Goal: Obtain resource: Download file/media

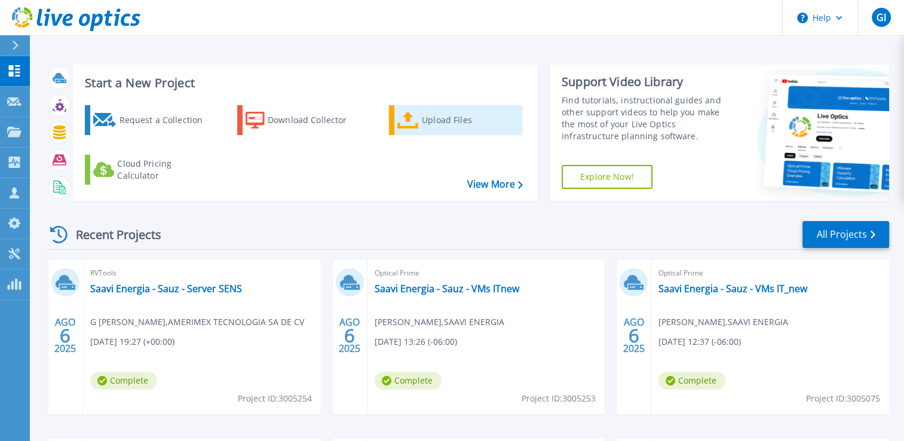
click at [433, 128] on div "Upload Files" at bounding box center [470, 120] width 96 height 24
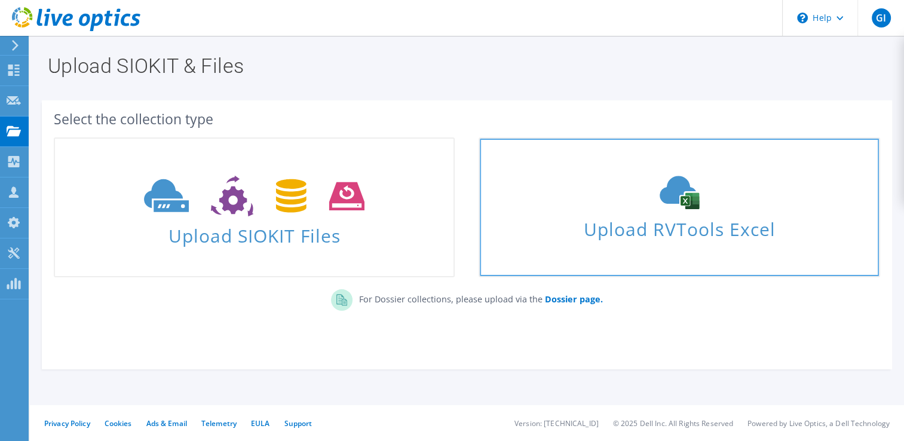
click at [728, 219] on span "Upload RVTools Excel" at bounding box center [679, 226] width 398 height 26
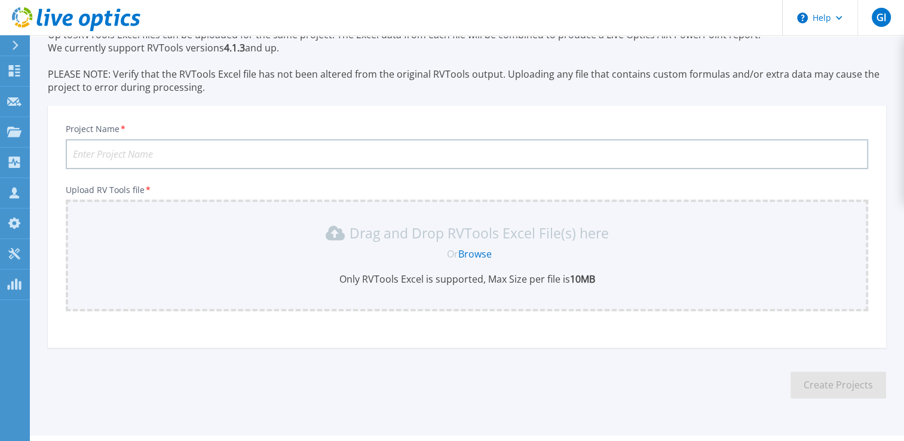
scroll to position [86, 0]
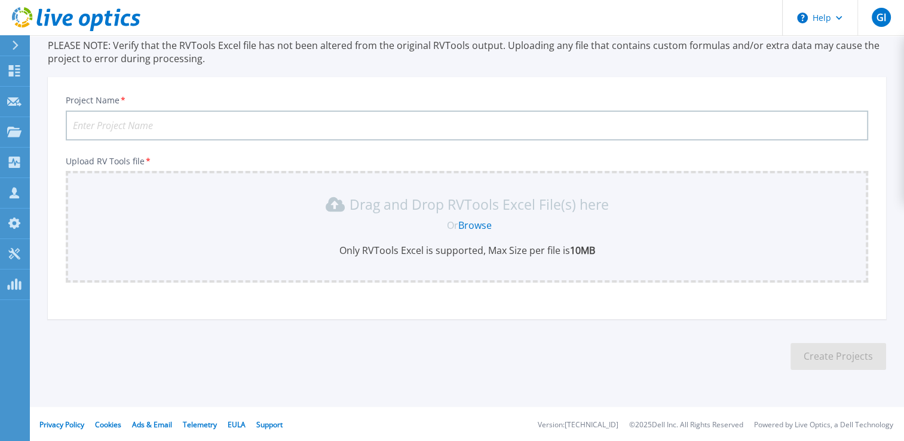
click at [370, 123] on input "Project Name *" at bounding box center [467, 125] width 802 height 30
paste input "Saavi EnergiaSauzServerSEMS"
type input "Saavi EnergiaSauzServerSEM"
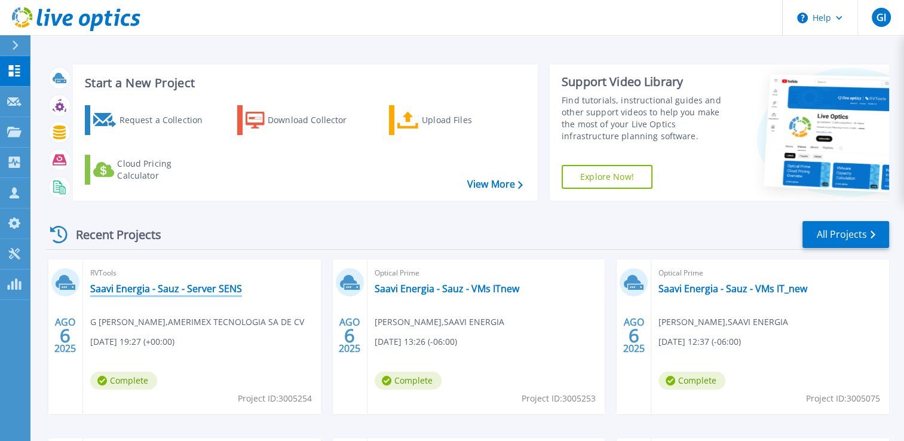
click at [186, 291] on link "Saavi Energia - Sauz - Server SENS" at bounding box center [166, 288] width 152 height 12
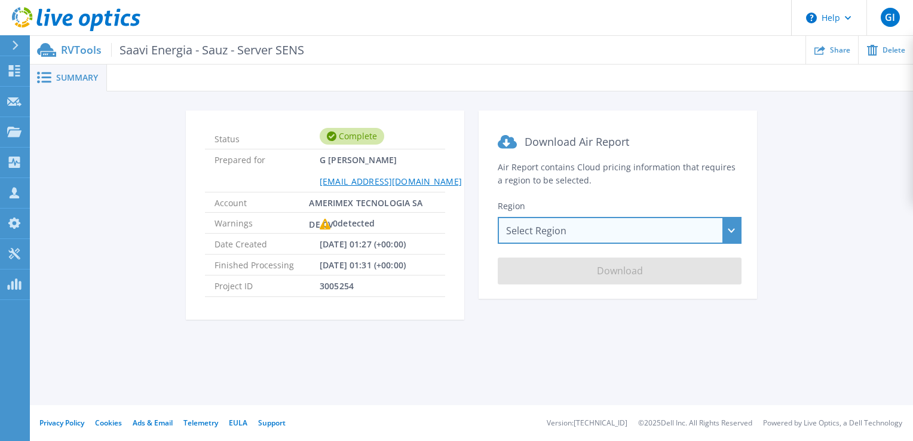
click at [685, 231] on div "Select Region [GEOGRAPHIC_DATA] ([GEOGRAPHIC_DATA]) [GEOGRAPHIC_DATA] ([GEOGRAP…" at bounding box center [619, 230] width 244 height 27
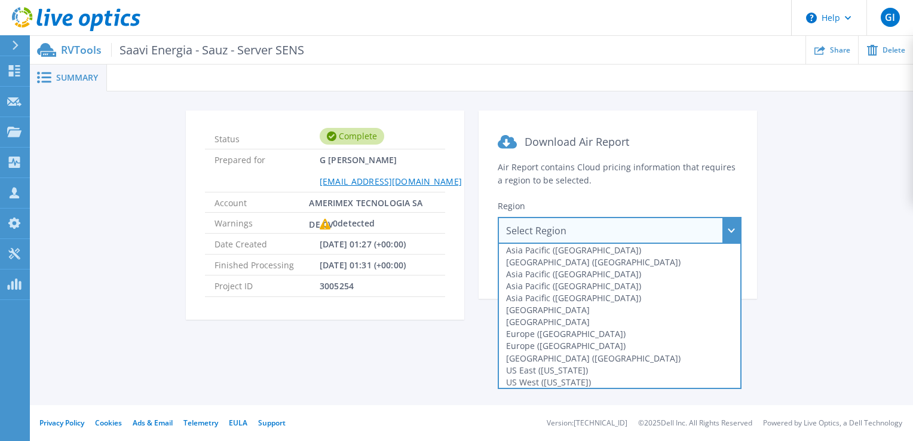
click at [683, 183] on section "Download Air Report Air Report contains Cloud pricing information that requires…" at bounding box center [617, 204] width 278 height 188
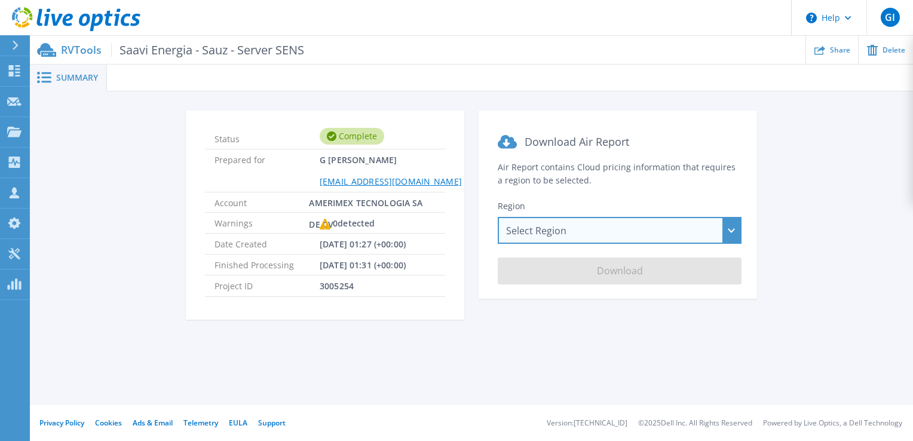
click at [561, 229] on div "Select Region Asia Pacific (Hong Kong) Asia Pacific (Mumbai) Asia Pacific (Seou…" at bounding box center [619, 230] width 244 height 27
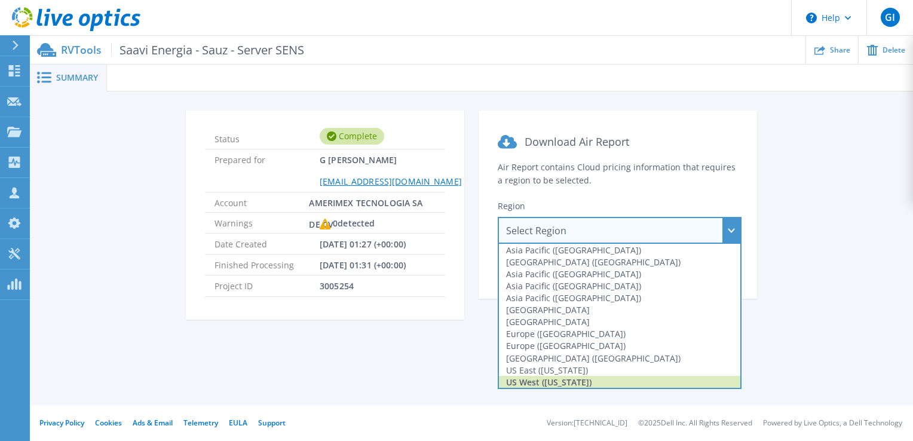
click at [569, 379] on div "US West (California)" at bounding box center [619, 382] width 241 height 12
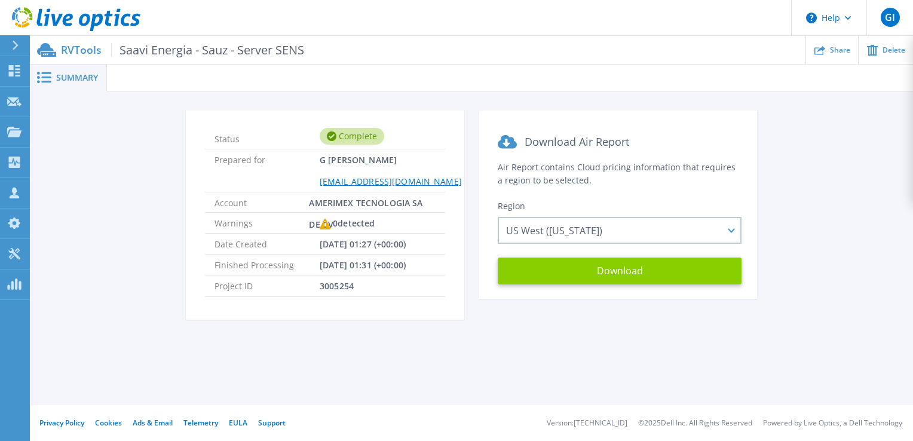
click at [587, 276] on button "Download" at bounding box center [619, 270] width 244 height 27
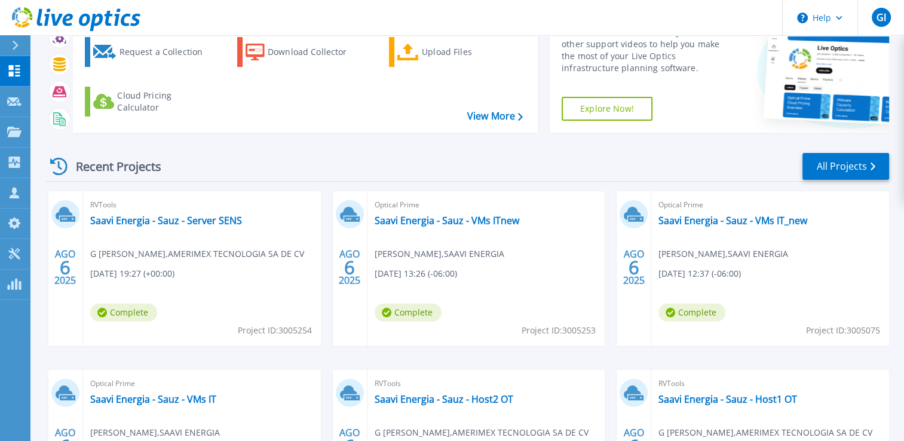
scroll to position [70, 0]
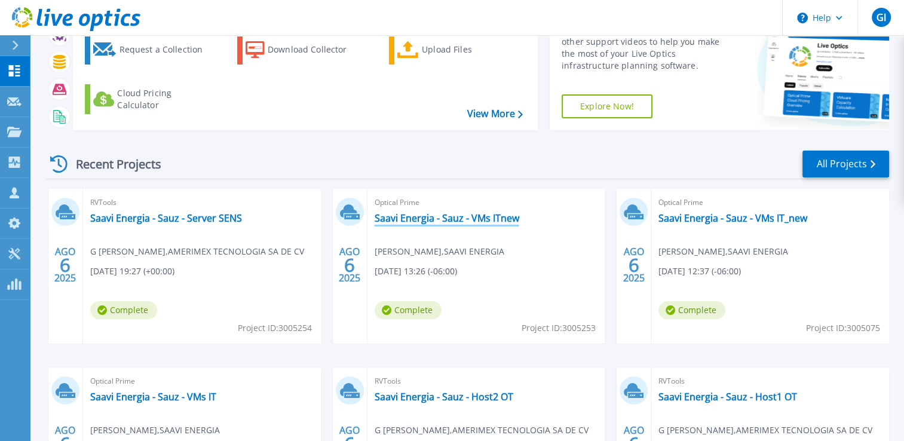
click at [484, 214] on link "Saavi Energia - Sauz - VMs ITnew" at bounding box center [446, 218] width 145 height 12
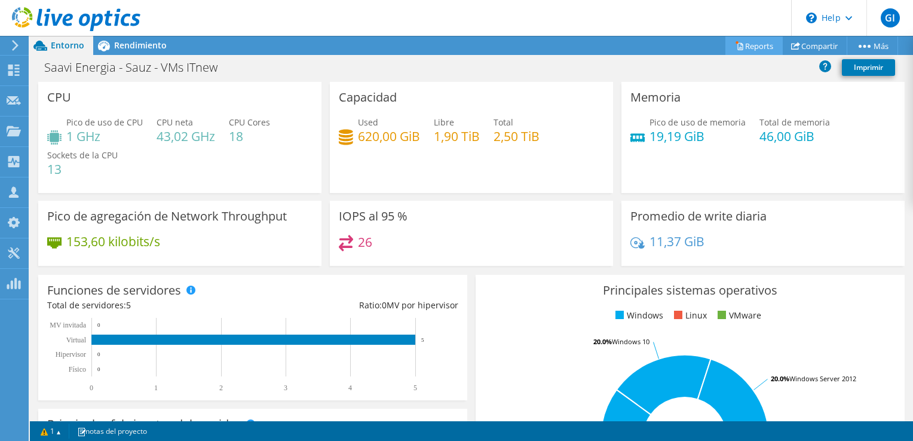
click at [765, 46] on link "Reports" at bounding box center [753, 45] width 57 height 19
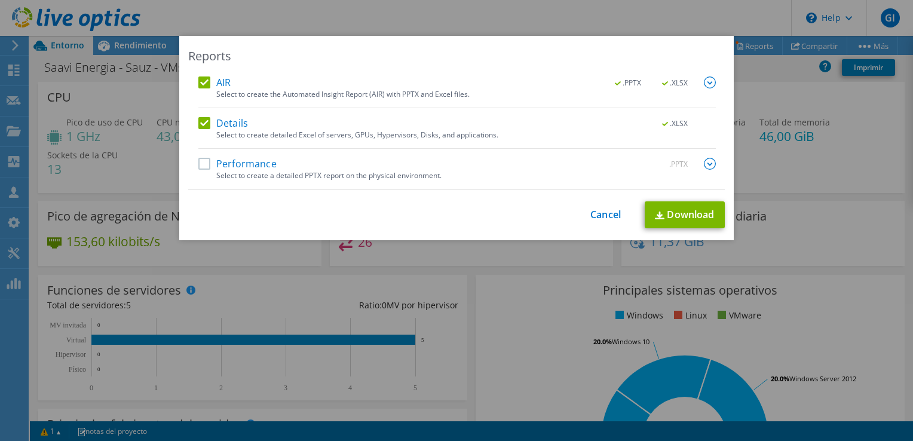
click at [204, 162] on label "Performance" at bounding box center [237, 164] width 78 height 12
click at [0, 0] on input "Performance" at bounding box center [0, 0] width 0 height 0
click at [689, 213] on link "Download" at bounding box center [684, 214] width 80 height 27
click at [545, 8] on div "Reports AIR .PPTX .XLSX Select to create the Automated Insight Report (AIR) wit…" at bounding box center [456, 220] width 913 height 441
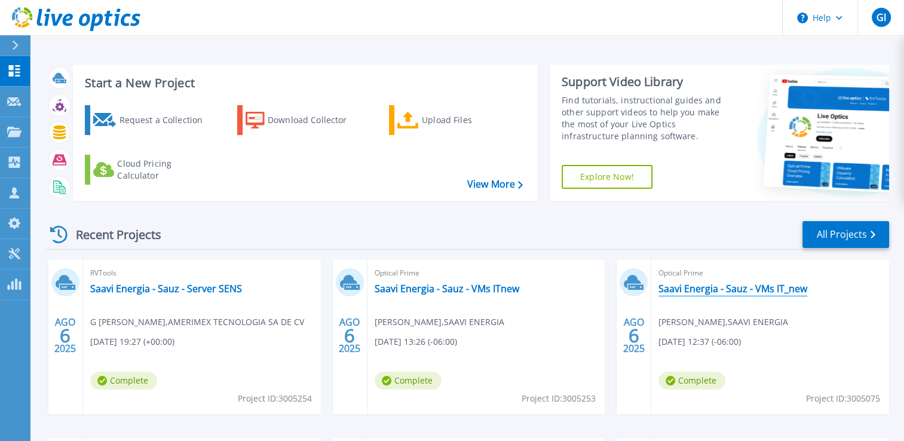
click at [731, 290] on link "Saavi Energia - Sauz - VMs IT_new" at bounding box center [732, 288] width 149 height 12
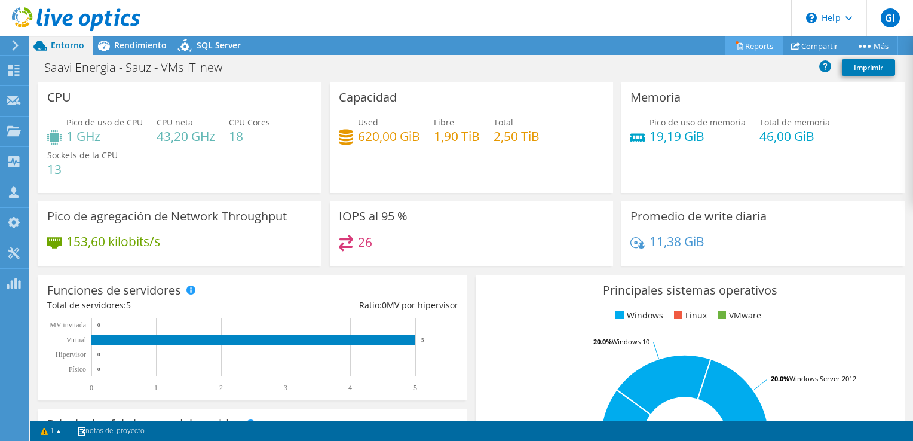
click at [760, 41] on link "Reports" at bounding box center [753, 45] width 57 height 19
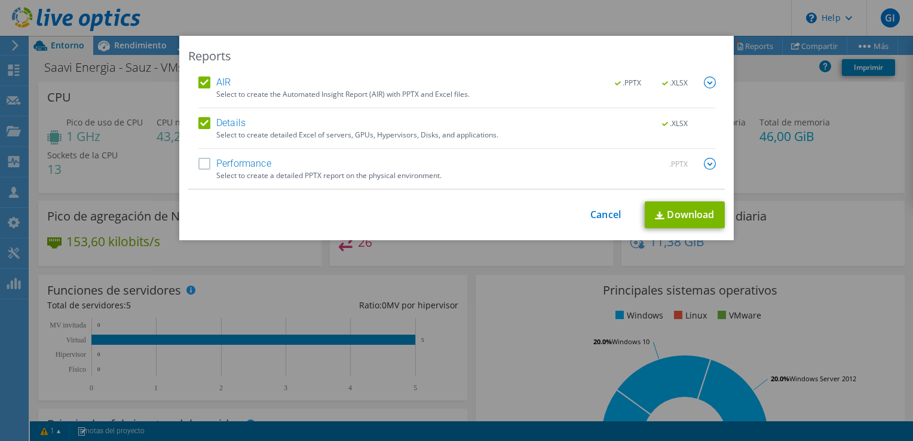
click at [198, 165] on label "Performance" at bounding box center [234, 164] width 73 height 12
click at [0, 0] on input "Performance" at bounding box center [0, 0] width 0 height 0
click at [677, 207] on link "Download" at bounding box center [684, 214] width 80 height 27
click at [516, 23] on div "Reports AIR .PPTX .XLSX Select to create the Automated Insight Report (AIR) wit…" at bounding box center [456, 220] width 913 height 441
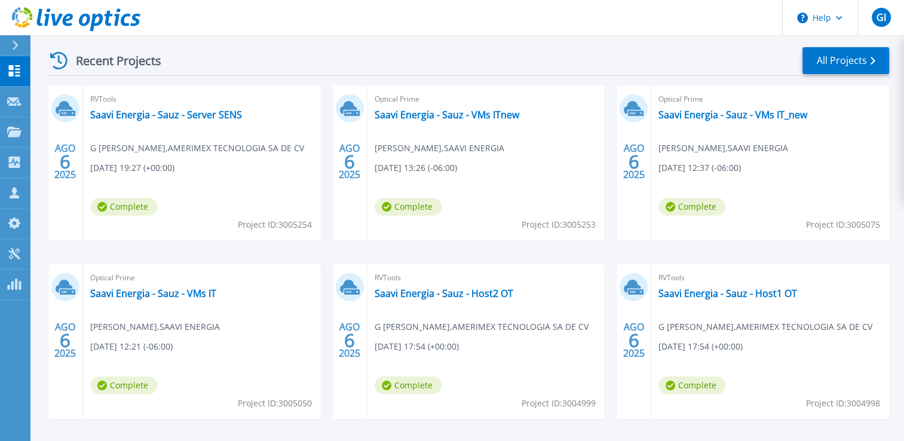
scroll to position [217, 0]
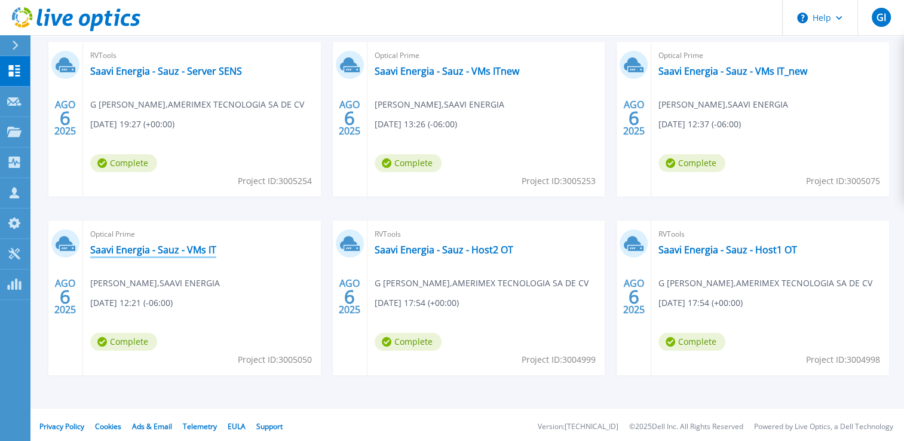
click at [176, 253] on link "Saavi Energia - Sauz - VMs IT" at bounding box center [153, 250] width 126 height 12
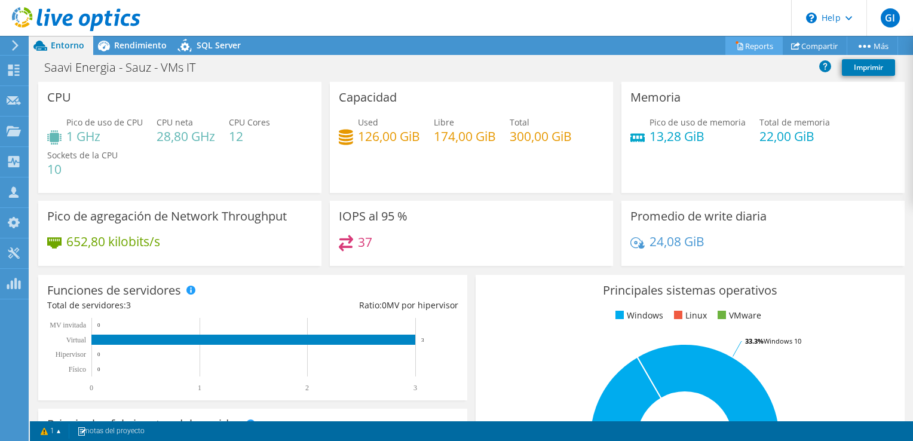
click at [758, 44] on link "Reports" at bounding box center [753, 45] width 57 height 19
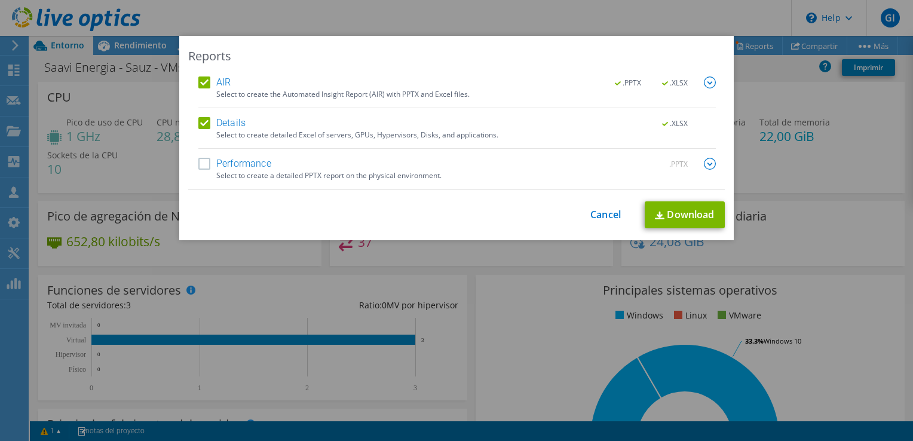
click at [203, 165] on label "Performance" at bounding box center [234, 164] width 73 height 12
click at [0, 0] on input "Performance" at bounding box center [0, 0] width 0 height 0
click at [681, 217] on link "Download" at bounding box center [684, 214] width 80 height 27
click at [834, 38] on div "Reports AIR .PPTX .XLSX Select to create the Automated Insight Report (AIR) wit…" at bounding box center [456, 220] width 913 height 369
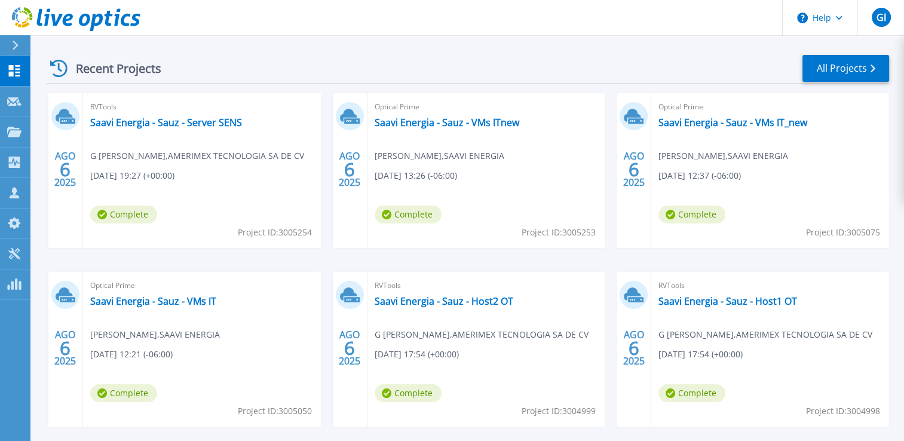
scroll to position [174, 0]
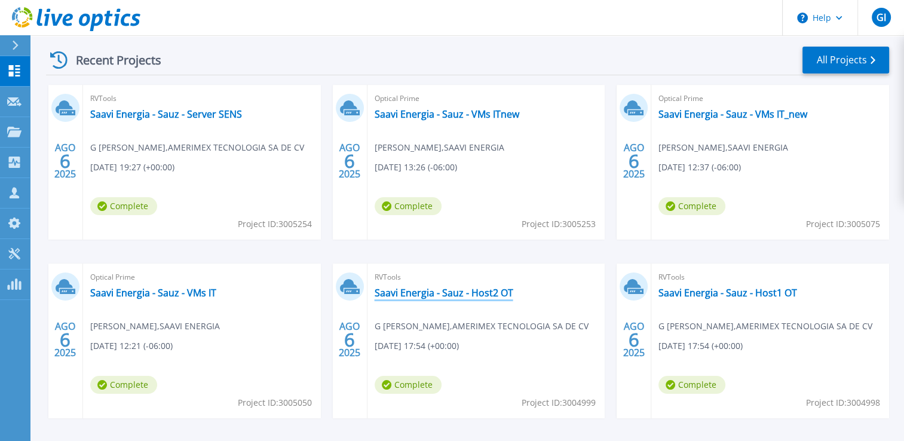
click at [454, 288] on link "Saavi Energia - Sauz - Host2 OT" at bounding box center [443, 293] width 139 height 12
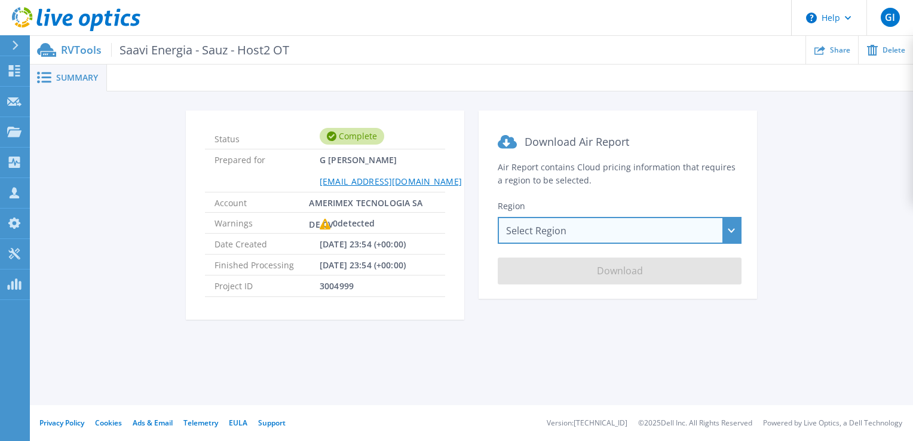
click at [737, 230] on div "Select Region [GEOGRAPHIC_DATA] ([GEOGRAPHIC_DATA]) [GEOGRAPHIC_DATA] ([GEOGRAP…" at bounding box center [619, 230] width 244 height 27
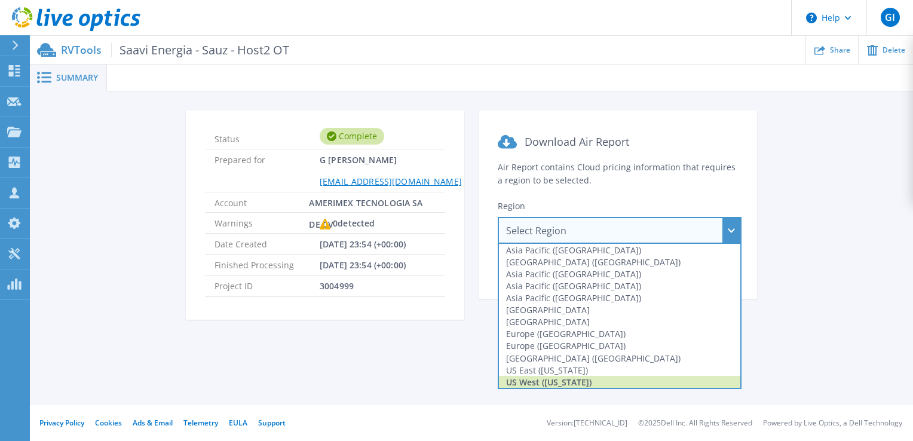
click at [612, 379] on div "US West ([US_STATE])" at bounding box center [619, 382] width 241 height 12
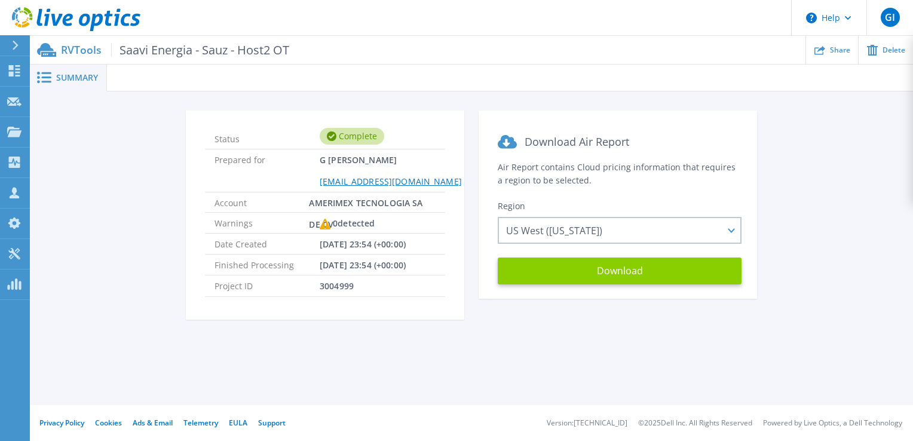
click at [610, 274] on button "Download" at bounding box center [619, 270] width 244 height 27
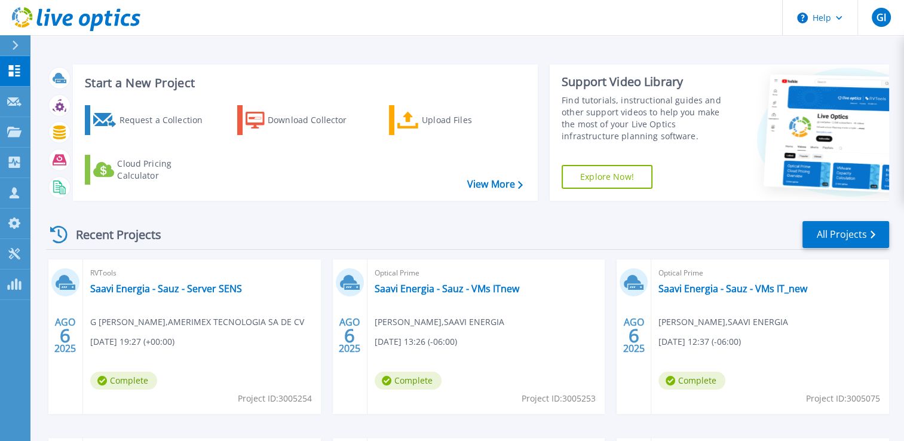
scroll to position [207, 0]
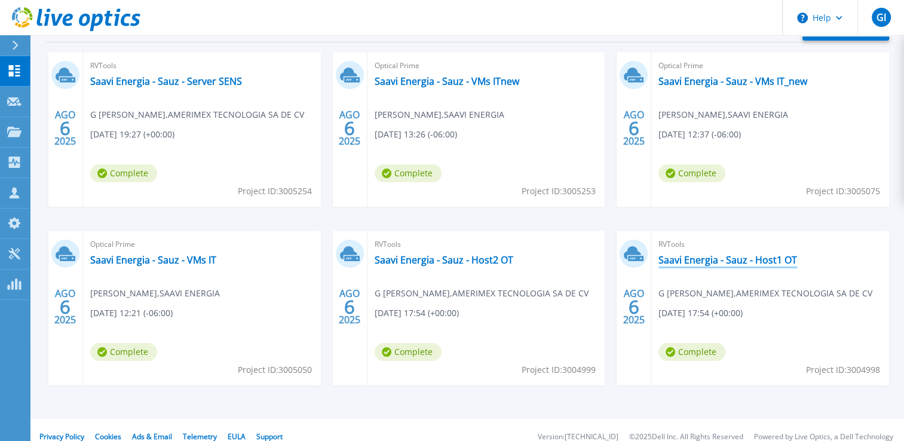
click at [761, 257] on link "Saavi Energia - Sauz - Host1 OT" at bounding box center [727, 260] width 139 height 12
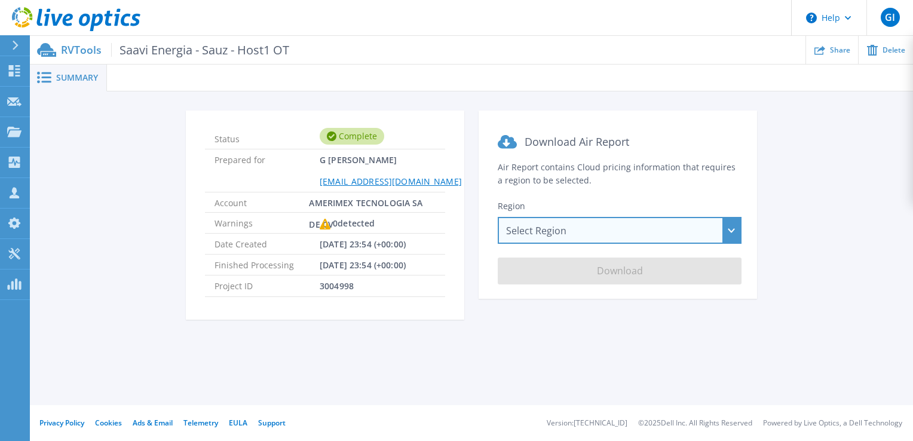
click at [649, 230] on div "Select Region [GEOGRAPHIC_DATA] ([GEOGRAPHIC_DATA]) [GEOGRAPHIC_DATA] ([GEOGRAP…" at bounding box center [619, 230] width 244 height 27
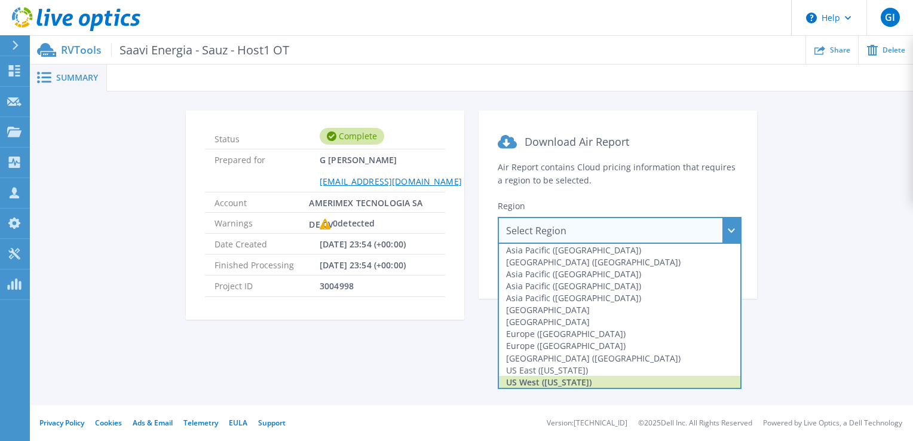
click at [557, 379] on div "US West ([US_STATE])" at bounding box center [619, 382] width 241 height 12
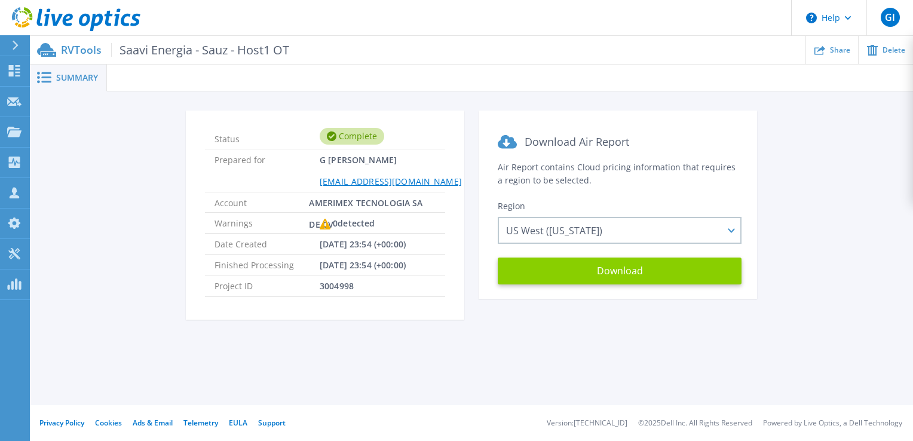
click at [634, 264] on button "Download" at bounding box center [619, 270] width 244 height 27
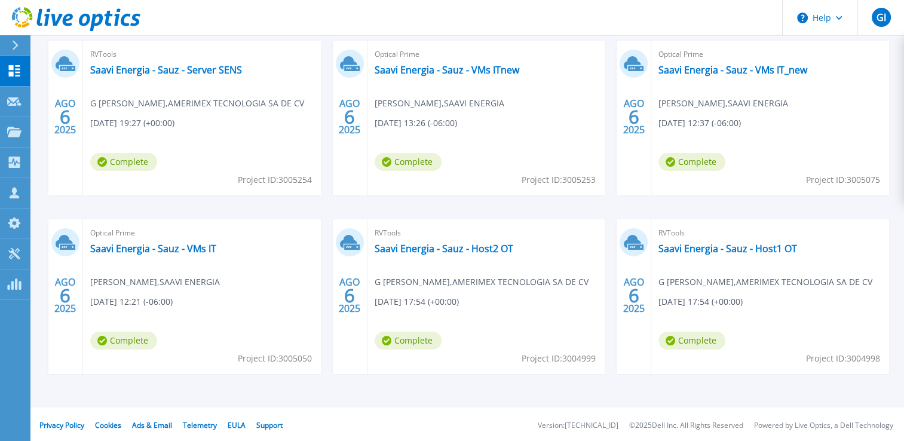
scroll to position [220, 0]
click at [17, 45] on icon at bounding box center [16, 46] width 6 height 10
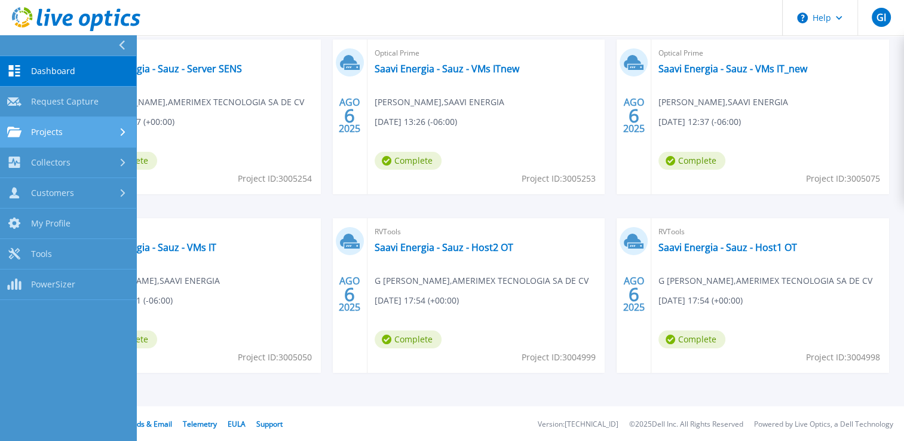
click at [84, 128] on div "Projects" at bounding box center [68, 132] width 122 height 11
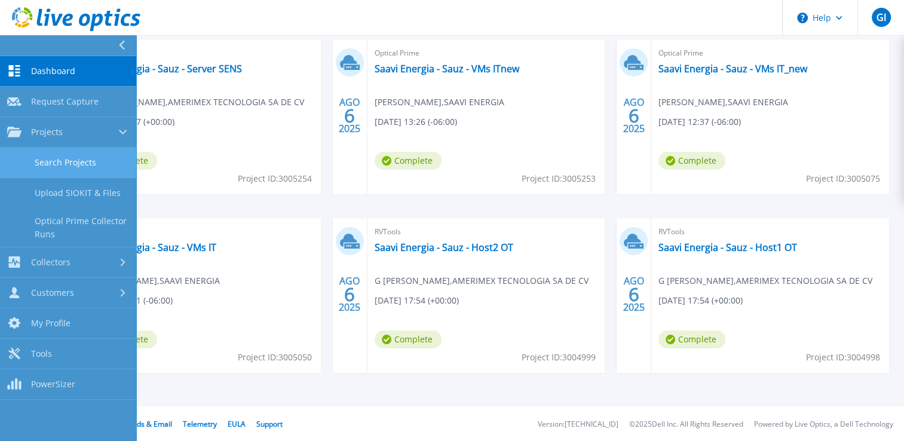
click at [92, 163] on link "Search Projects" at bounding box center [68, 163] width 136 height 30
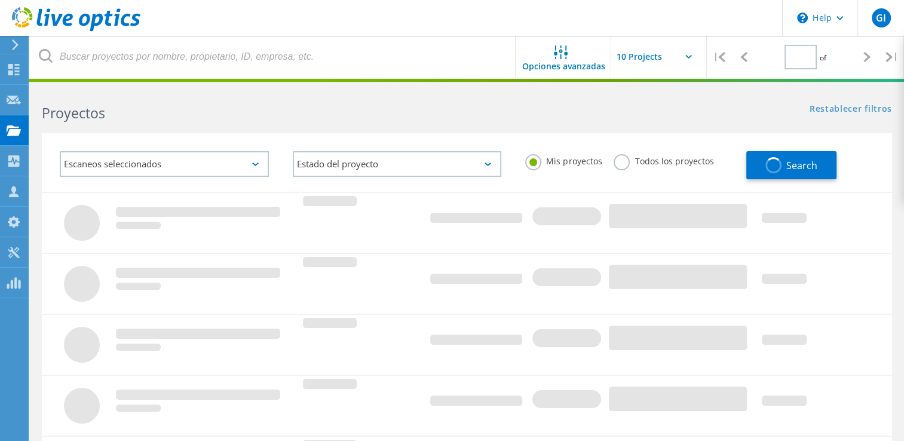
type input "1"
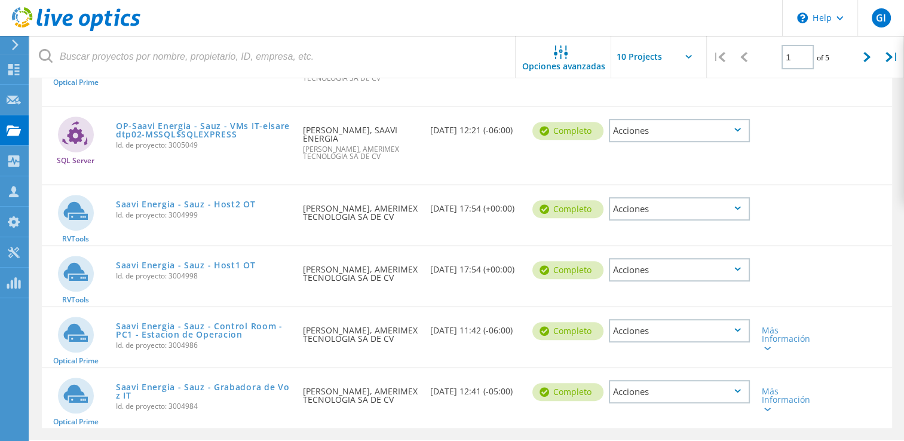
scroll to position [518, 0]
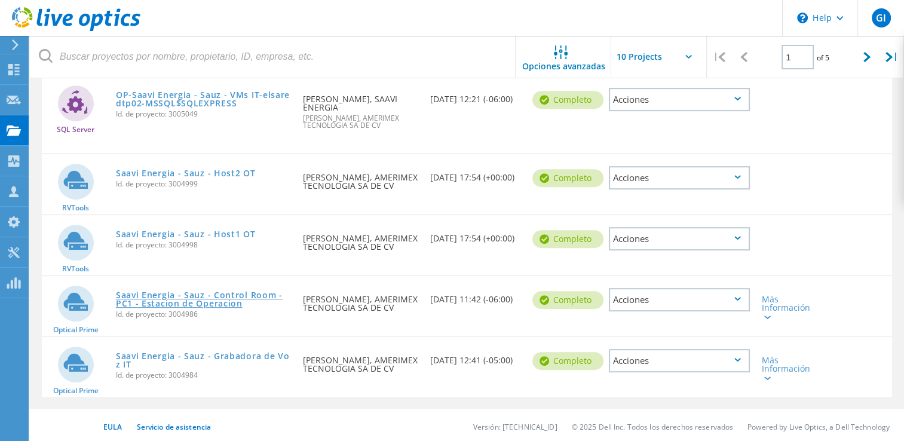
click at [202, 293] on link "Saavi Energia - Sauz - Control Room - PC1 - Estacion de Operacion" at bounding box center [203, 299] width 175 height 17
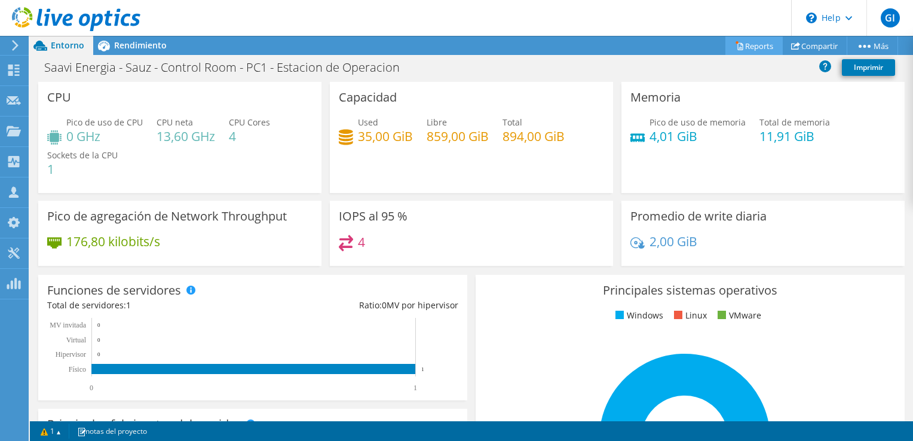
click at [751, 45] on link "Reports" at bounding box center [753, 45] width 57 height 19
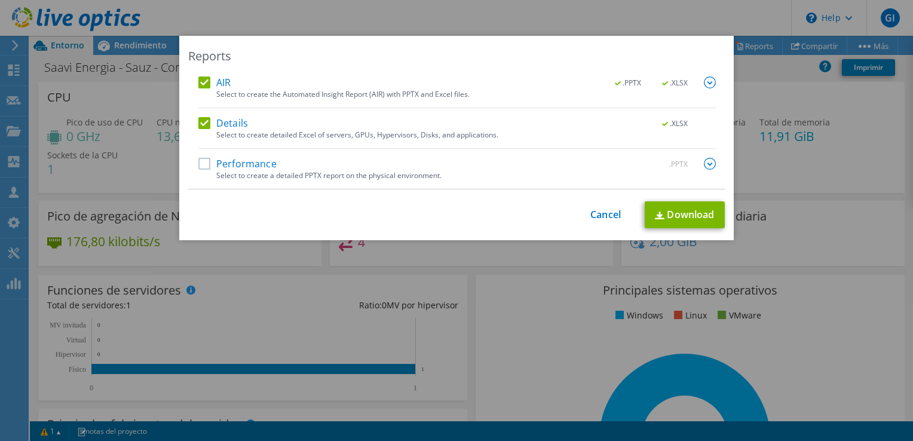
click at [202, 159] on label "Performance" at bounding box center [237, 164] width 78 height 12
click at [0, 0] on input "Performance" at bounding box center [0, 0] width 0 height 0
click at [683, 207] on link "Download" at bounding box center [684, 214] width 80 height 27
click at [478, 14] on div "Reports AIR .PPTX .XLSX Select to create the Automated Insight Report (AIR) wit…" at bounding box center [456, 220] width 913 height 441
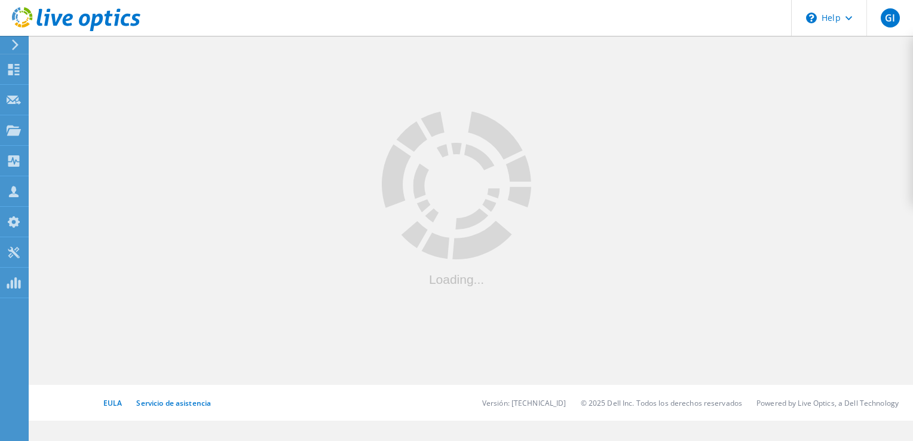
click at [16, 46] on use at bounding box center [15, 44] width 7 height 11
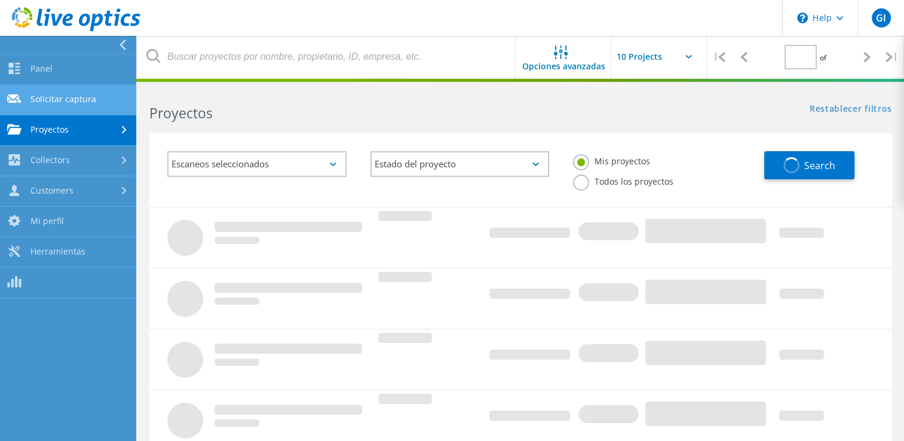
scroll to position [420, 0]
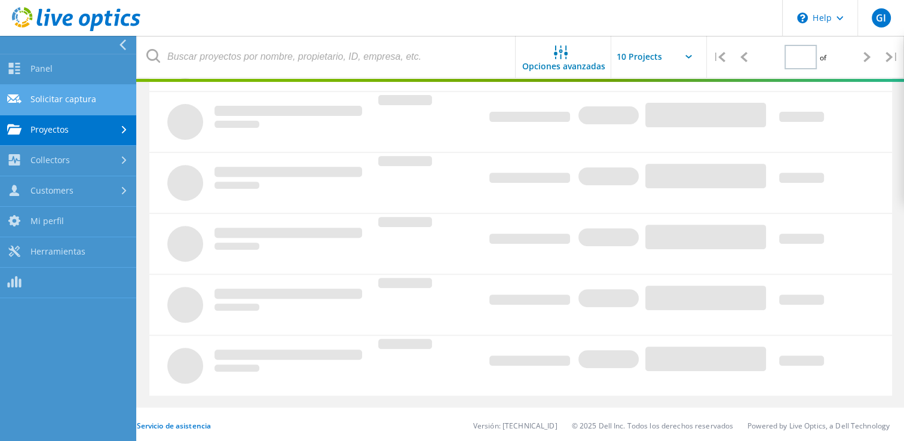
type input "1"
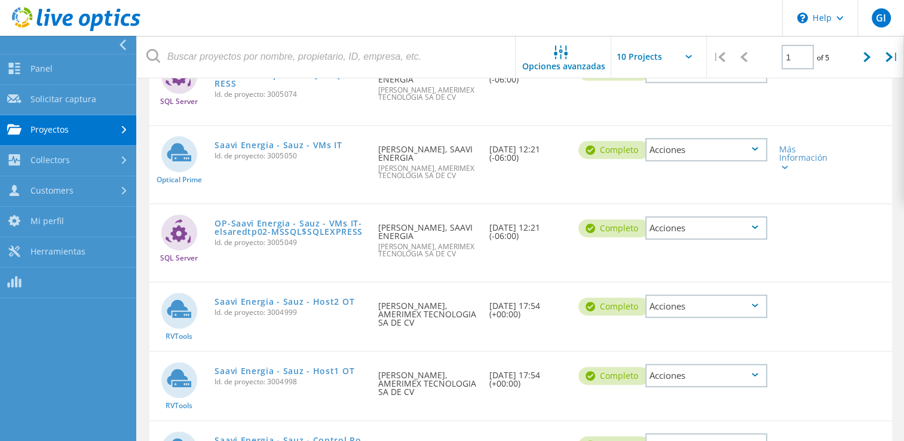
click at [64, 116] on link "Proyectos" at bounding box center [68, 130] width 136 height 30
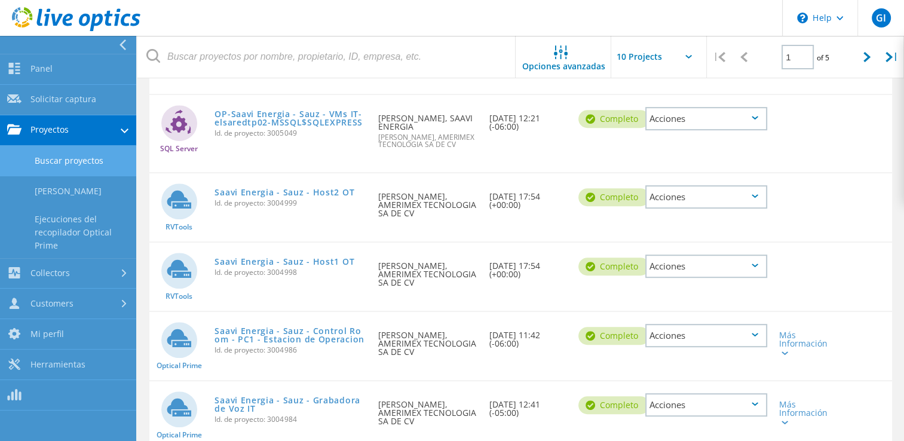
scroll to position [542, 0]
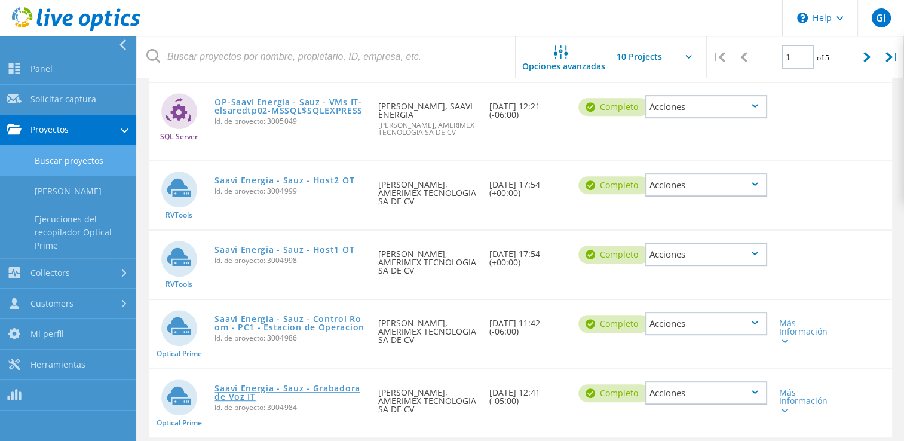
click at [287, 384] on link "Saavi Energia - Sauz - Grabadora de Voz IT" at bounding box center [289, 392] width 151 height 17
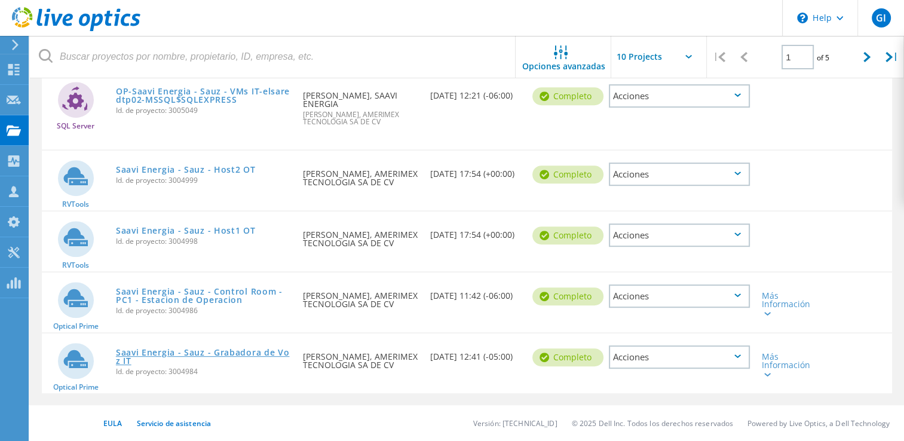
scroll to position [518, 0]
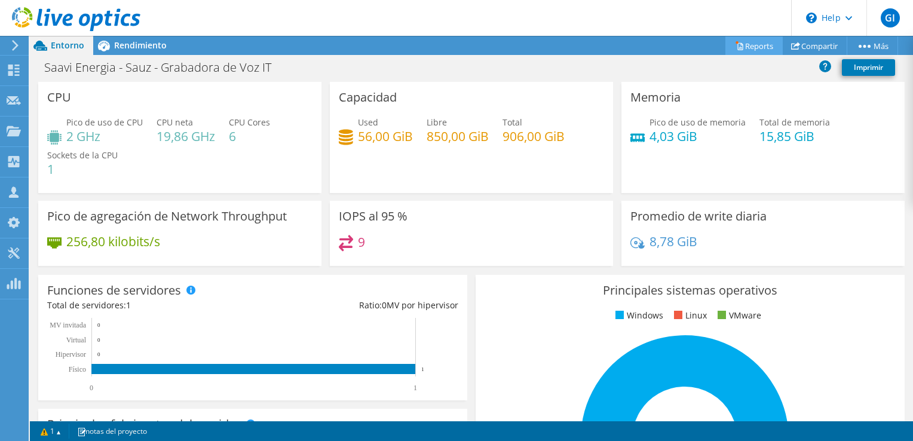
click at [751, 45] on link "Reports" at bounding box center [753, 45] width 57 height 19
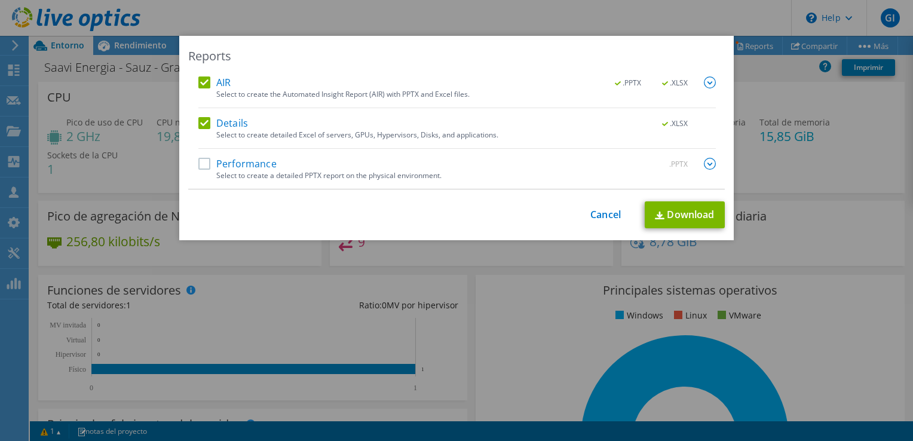
click at [198, 162] on label "Performance" at bounding box center [237, 164] width 78 height 12
click at [0, 0] on input "Performance" at bounding box center [0, 0] width 0 height 0
click at [663, 205] on link "Download" at bounding box center [684, 214] width 80 height 27
click at [458, 32] on div "Reports AIR .PPTX .XLSX Select to create the Automated Insight Report (AIR) wit…" at bounding box center [456, 220] width 913 height 441
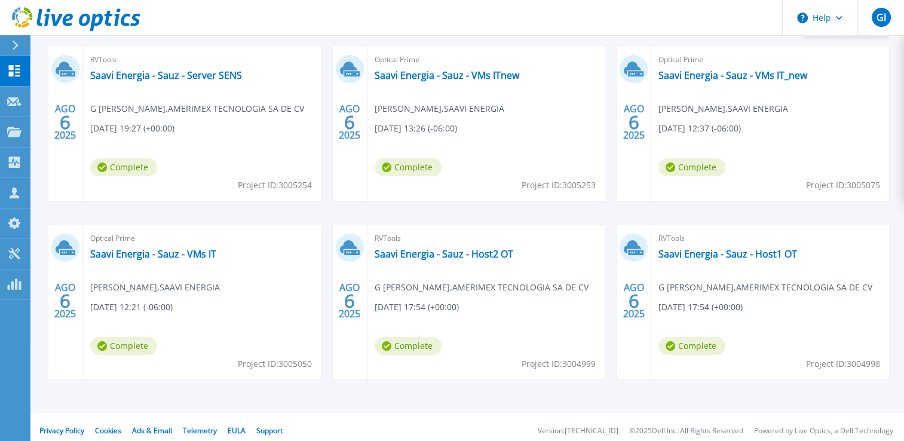
scroll to position [220, 0]
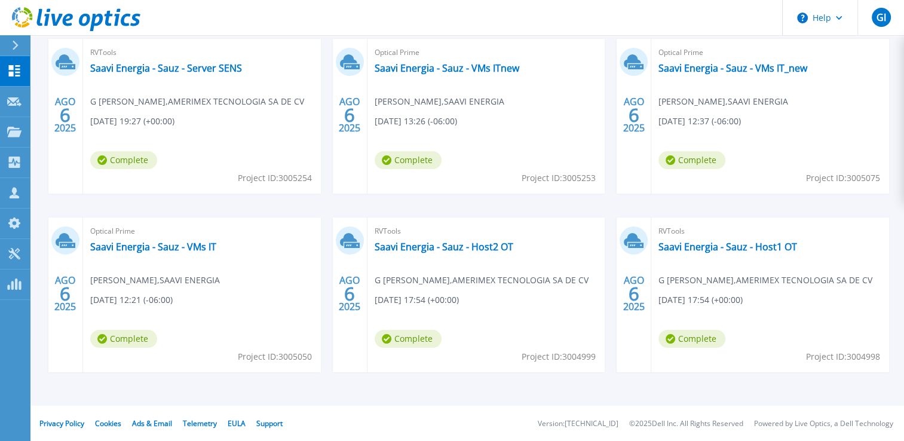
click at [14, 51] on div at bounding box center [20, 45] width 19 height 20
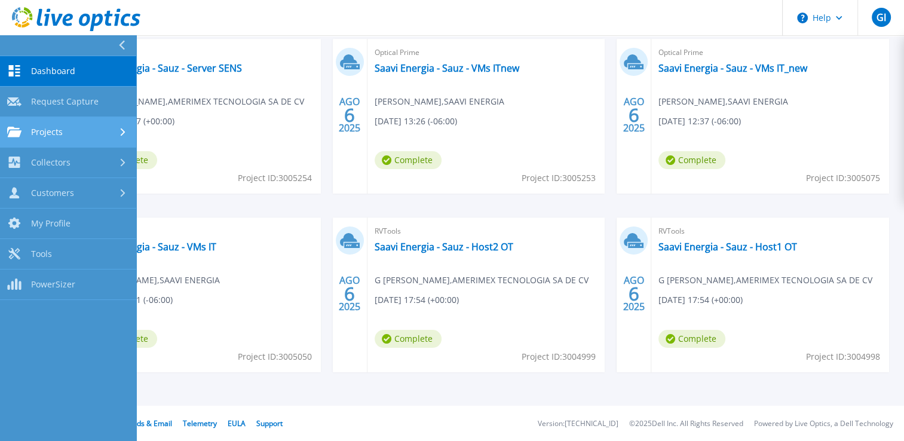
click at [73, 125] on link "Projects Projects" at bounding box center [68, 132] width 136 height 30
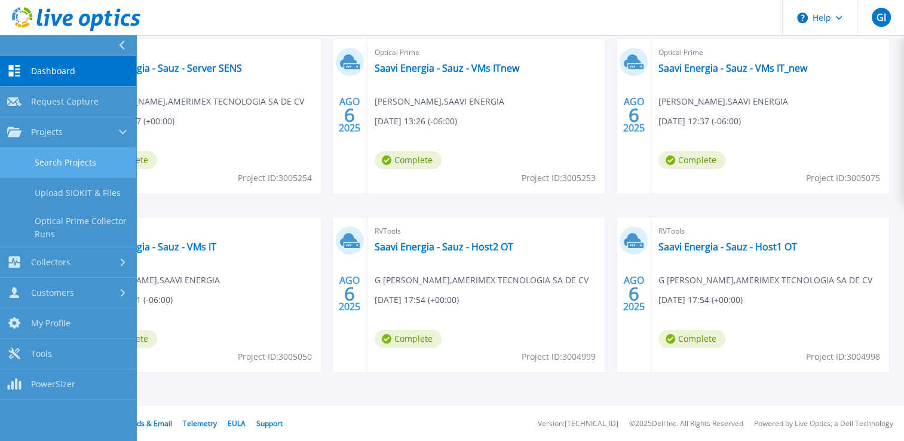
click at [78, 156] on link "Search Projects" at bounding box center [68, 163] width 136 height 30
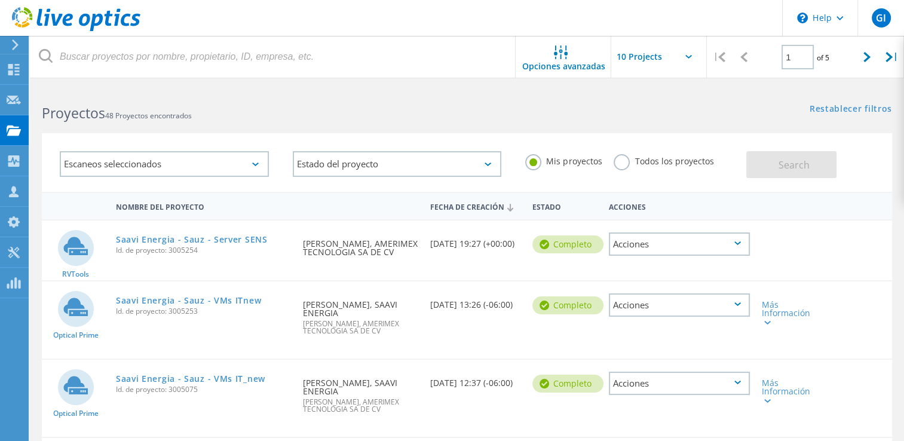
click at [619, 158] on label "Todos los proyectos" at bounding box center [663, 159] width 100 height 11
click at [0, 0] on input "Todos los proyectos" at bounding box center [0, 0] width 0 height 0
click at [789, 164] on span "Search" at bounding box center [793, 164] width 31 height 13
click at [866, 56] on icon at bounding box center [866, 57] width 7 height 10
type input "2"
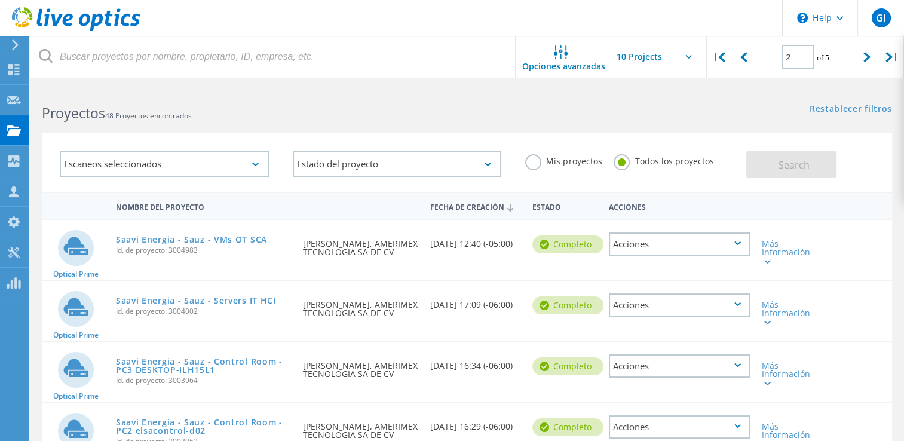
click at [530, 164] on label "Mis proyectos" at bounding box center [563, 159] width 76 height 11
click at [0, 0] on input "Mis proyectos" at bounding box center [0, 0] width 0 height 0
click at [787, 167] on span "Search" at bounding box center [793, 164] width 31 height 13
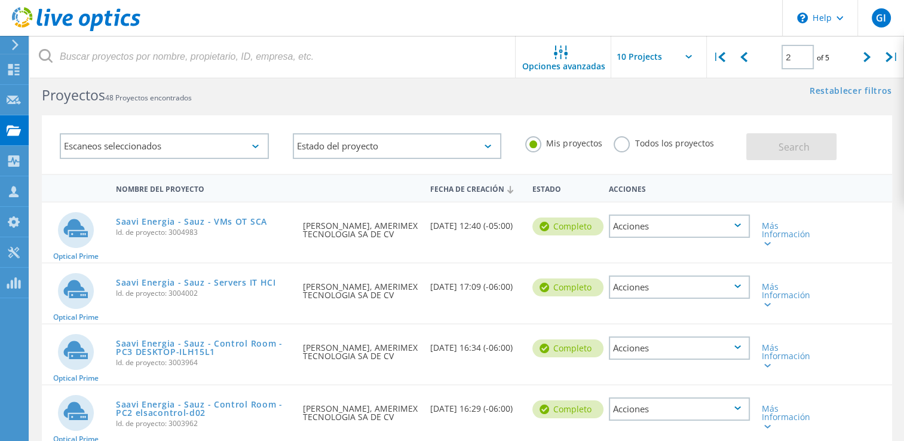
scroll to position [22, 0]
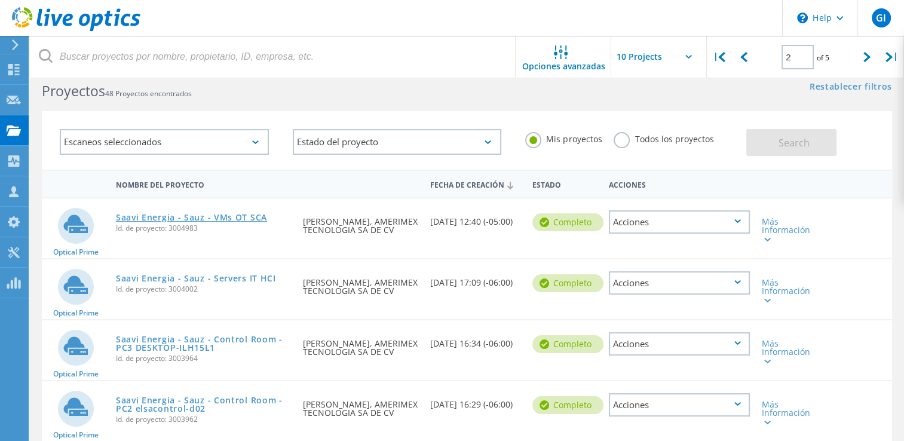
click at [163, 215] on link "Saavi Energia - Sauz - VMs OT SCA" at bounding box center [191, 217] width 151 height 8
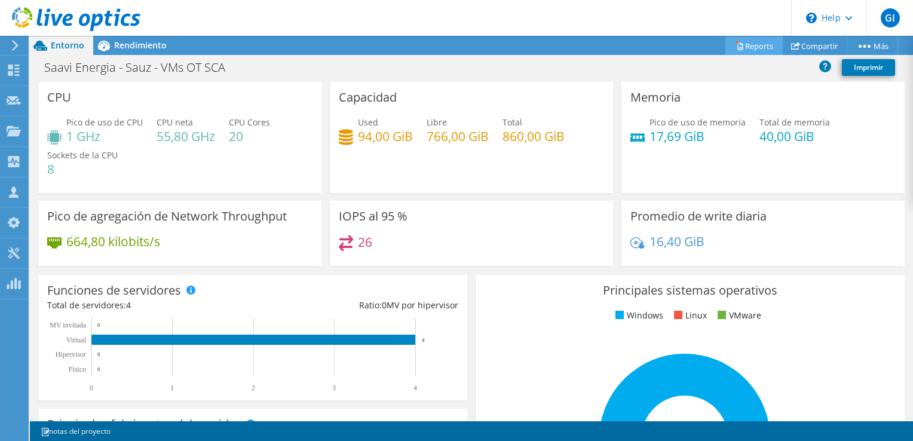
click at [750, 51] on link "Reports" at bounding box center [753, 45] width 57 height 19
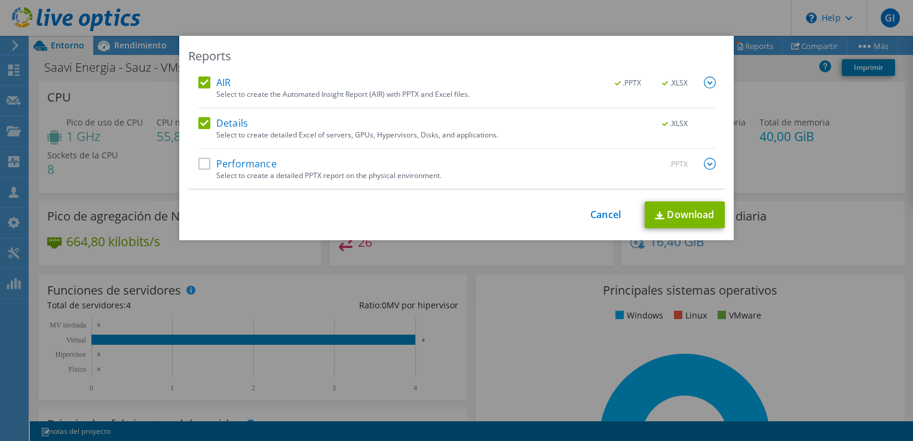
click at [198, 165] on label "Performance" at bounding box center [237, 164] width 78 height 12
click at [0, 0] on input "Performance" at bounding box center [0, 0] width 0 height 0
click at [677, 222] on link "Download" at bounding box center [684, 214] width 80 height 27
click at [278, 43] on div "Reports AIR .PPTX .XLSX Select to create the Automated Insight Report (AIR) wit…" at bounding box center [456, 138] width 554 height 204
click at [263, 27] on div "Reports AIR .PPTX .XLSX Select to create the Automated Insight Report (AIR) wit…" at bounding box center [456, 220] width 913 height 441
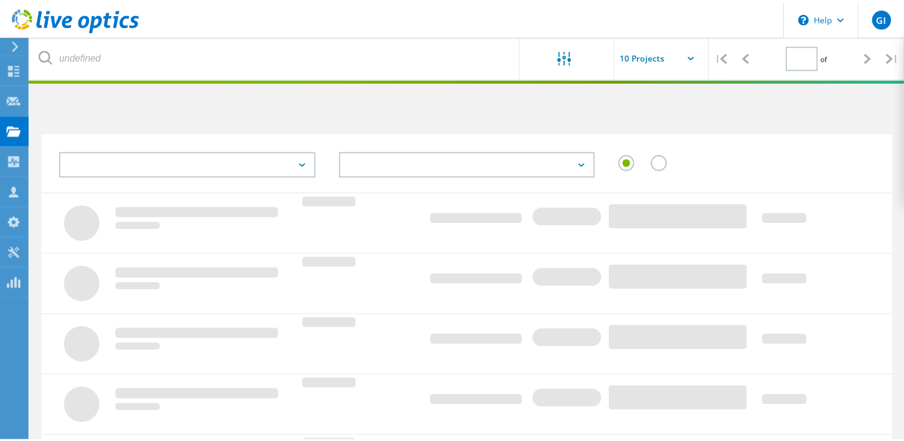
scroll to position [22, 0]
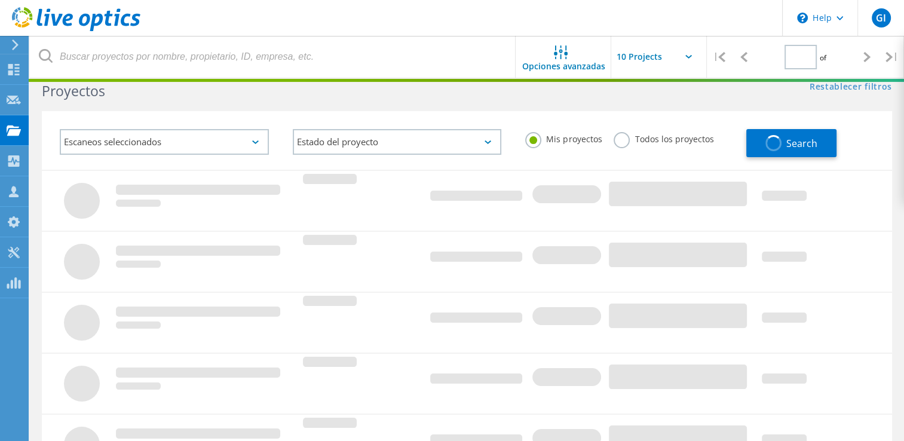
type input "2"
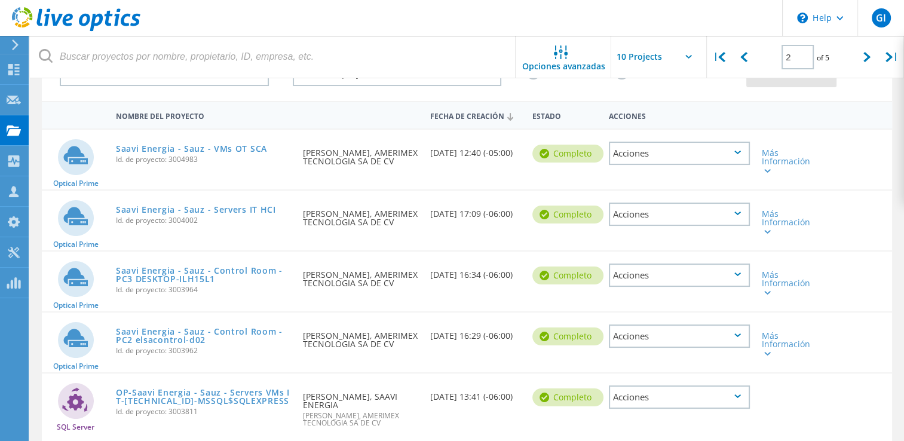
scroll to position [96, 0]
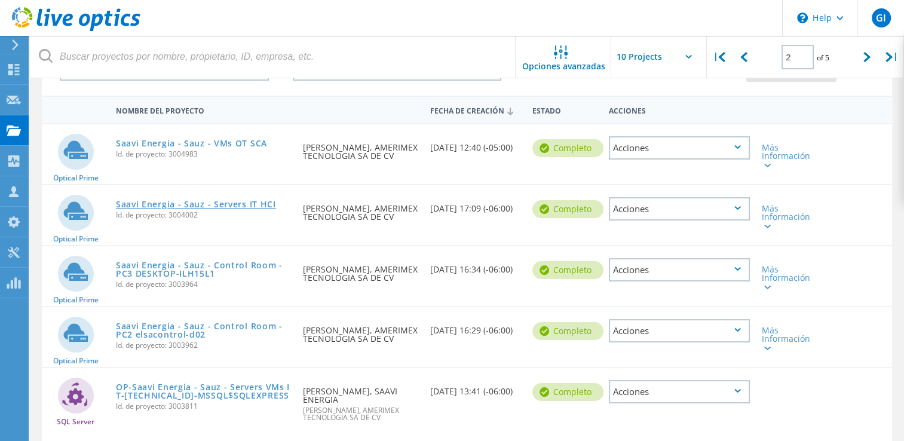
click at [210, 201] on link "Saavi Energia - Sauz - Servers IT HCI" at bounding box center [196, 204] width 160 height 8
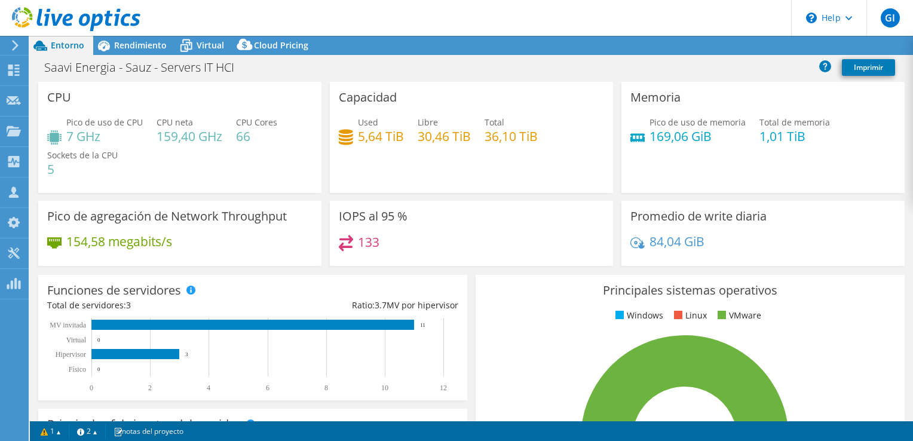
select select "USD"
click at [581, 71] on div "Saavi Energia - Sauz - Servers IT HCI Imprimir" at bounding box center [471, 67] width 883 height 22
click at [696, 42] on link "Reports" at bounding box center [691, 45] width 57 height 19
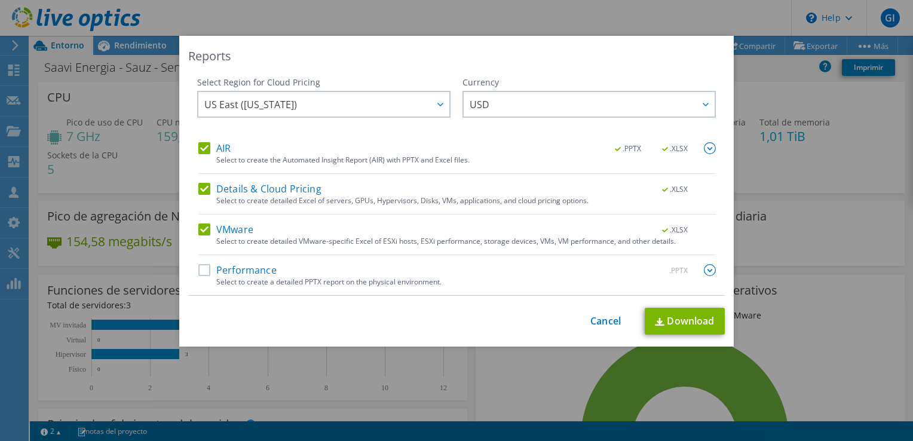
click at [202, 269] on label "Performance" at bounding box center [237, 270] width 78 height 12
click at [0, 0] on input "Performance" at bounding box center [0, 0] width 0 height 0
click at [690, 324] on link "Download" at bounding box center [684, 321] width 80 height 27
drag, startPoint x: 502, startPoint y: 32, endPoint x: 502, endPoint y: 19, distance: 13.1
click at [502, 24] on div "Reports Select Region for Cloud Pricing Asia Pacific (Hong Kong) Asia Pacific (…" at bounding box center [456, 220] width 913 height 441
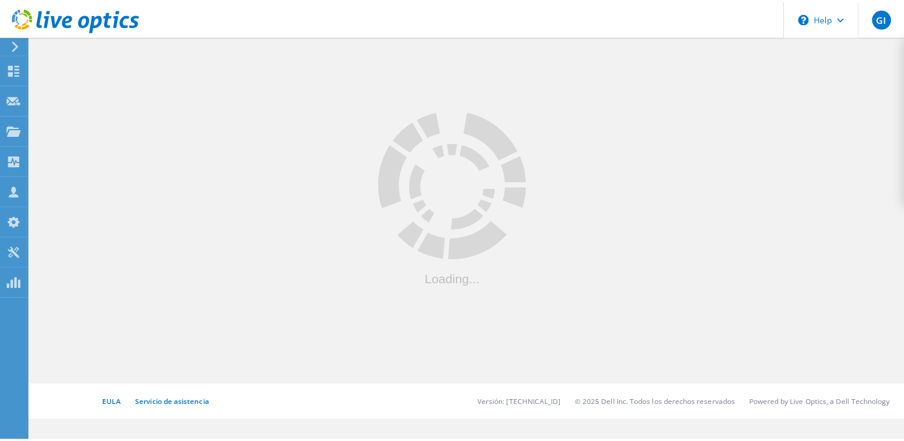
scroll to position [96, 0]
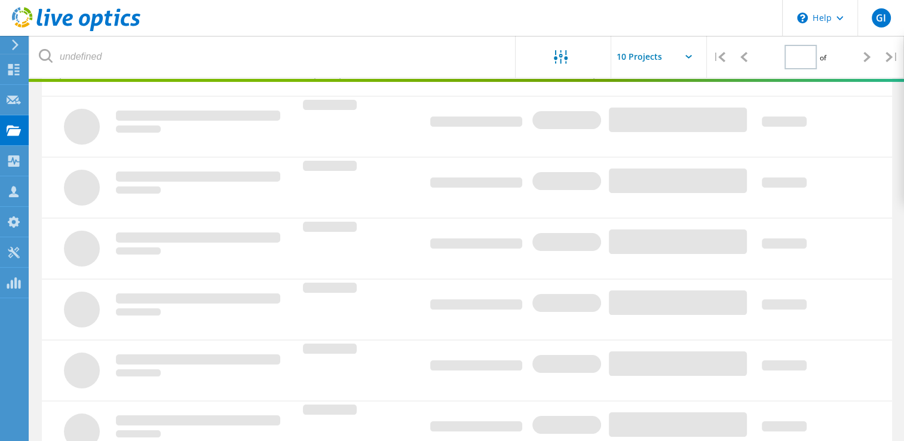
type input "2"
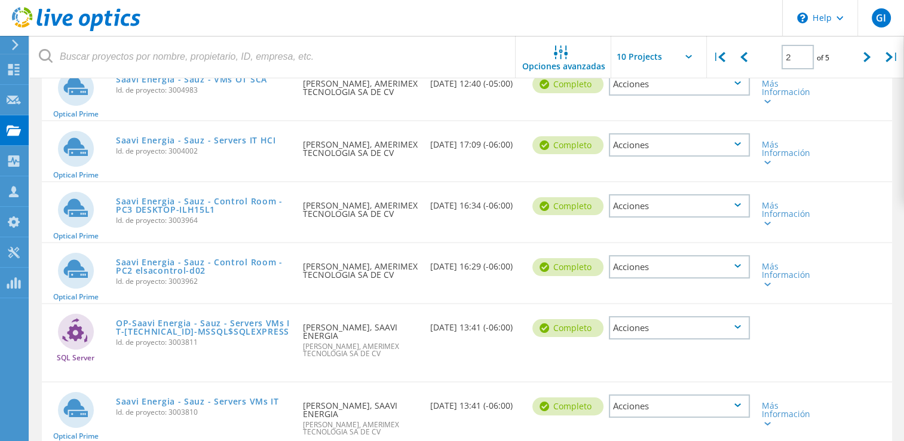
scroll to position [161, 0]
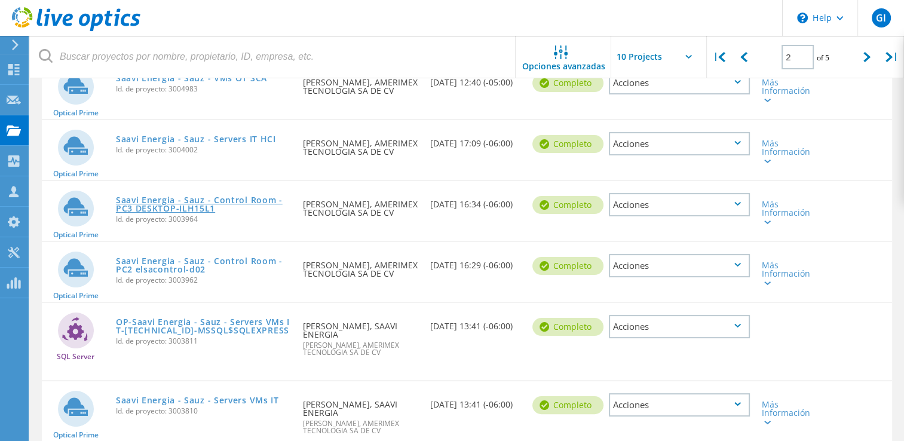
click at [206, 201] on link "Saavi Energia - Sauz - Control Room - PC3 DESKTOP-ILH15L1" at bounding box center [203, 204] width 175 height 17
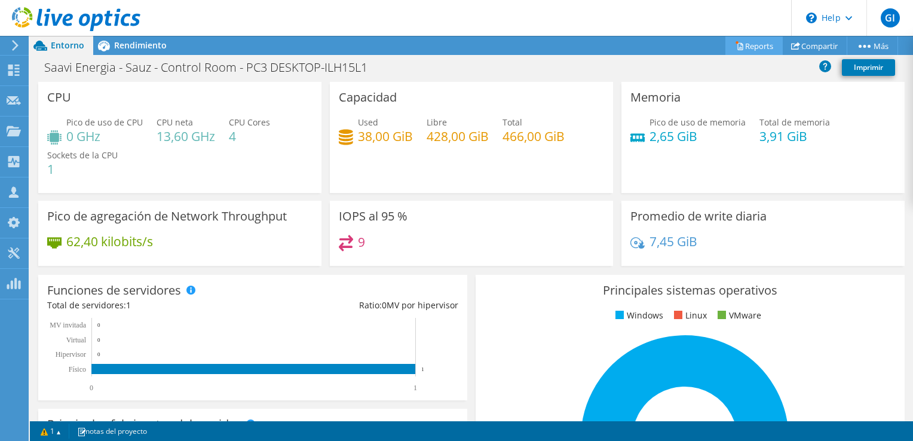
click at [757, 38] on link "Reports" at bounding box center [753, 45] width 57 height 19
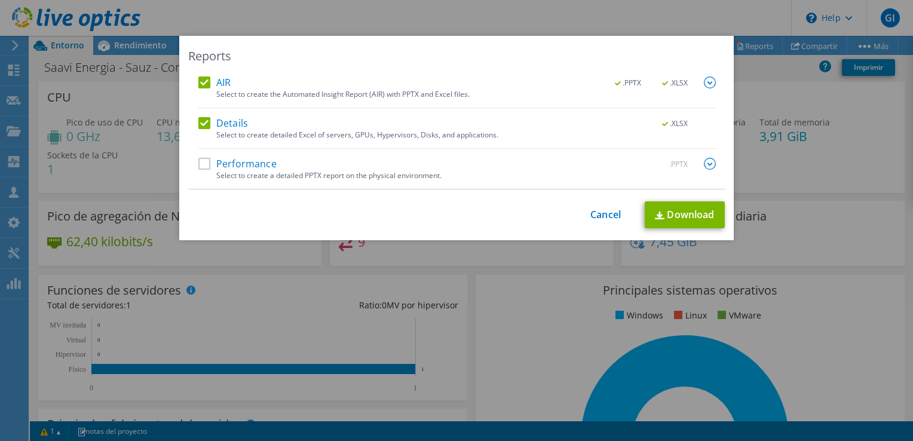
click at [198, 166] on label "Performance" at bounding box center [237, 164] width 78 height 12
click at [0, 0] on input "Performance" at bounding box center [0, 0] width 0 height 0
click at [700, 211] on link "Download" at bounding box center [684, 214] width 80 height 27
click at [491, 17] on div "Reports AIR .PPTX .XLSX Select to create the Automated Insight Report (AIR) wit…" at bounding box center [456, 220] width 913 height 441
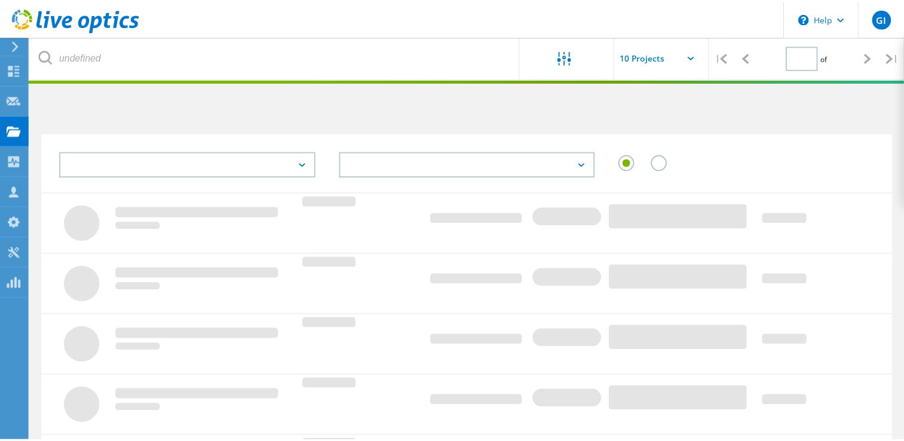
scroll to position [161, 0]
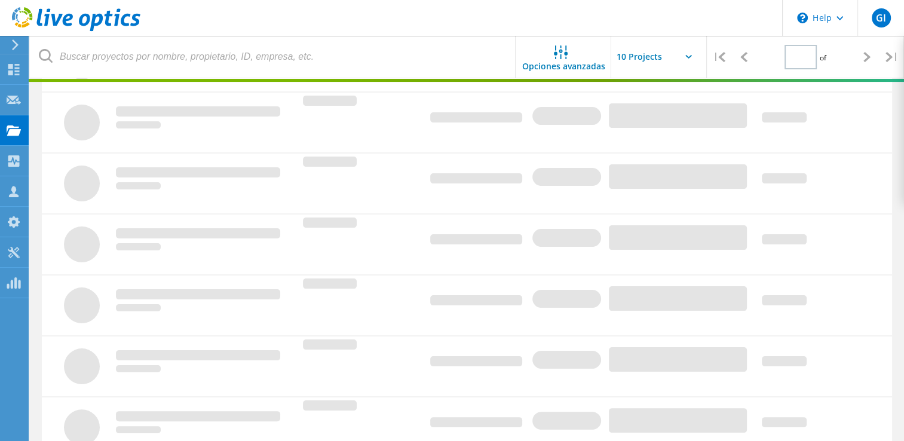
type input "2"
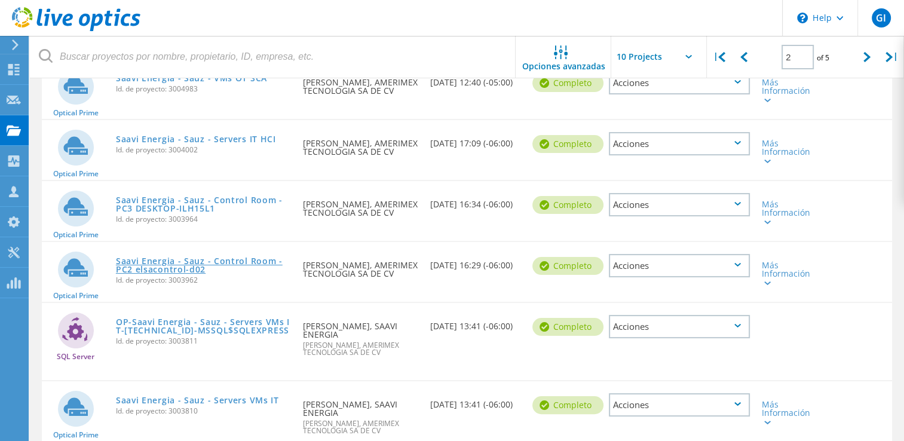
click at [234, 260] on link "Saavi Energia - Sauz - Control Room - PC2 elsacontrol-d02" at bounding box center [203, 265] width 175 height 17
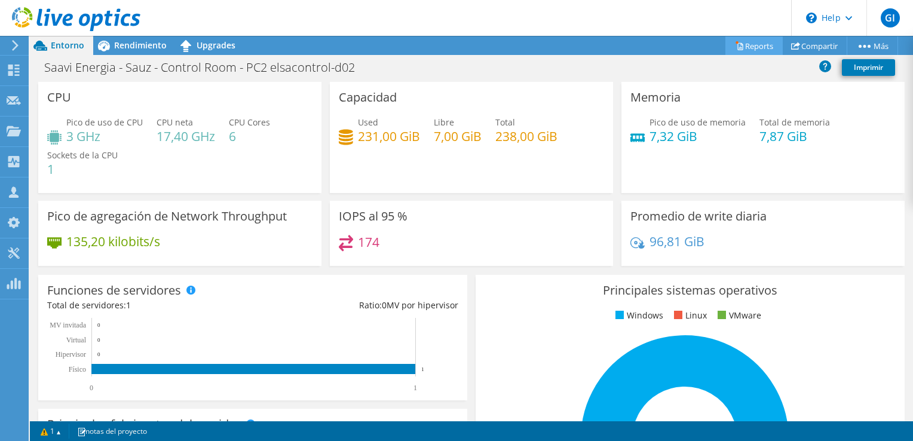
click at [752, 38] on link "Reports" at bounding box center [753, 45] width 57 height 19
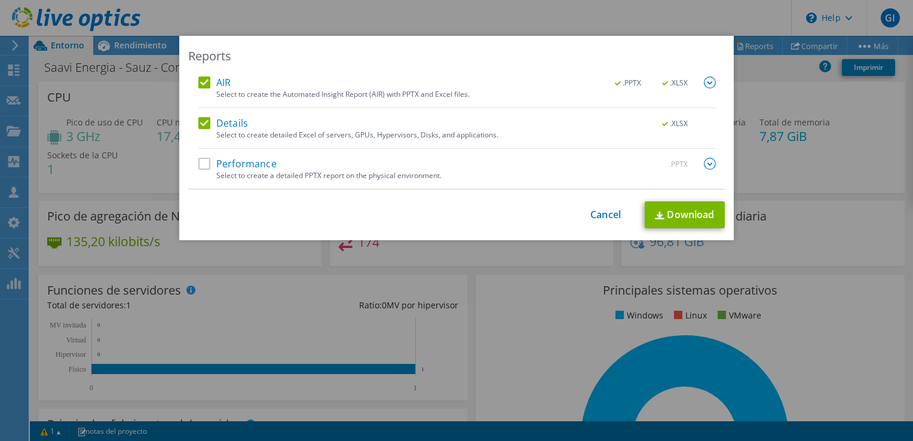
click at [198, 161] on label "Performance" at bounding box center [237, 164] width 78 height 12
click at [0, 0] on input "Performance" at bounding box center [0, 0] width 0 height 0
click at [698, 209] on link "Download" at bounding box center [684, 214] width 80 height 27
click at [525, 39] on div "Reports AIR .PPTX .XLSX Select to create the Automated Insight Report (AIR) wit…" at bounding box center [456, 138] width 554 height 204
click at [386, 6] on div "Reports AIR .PPTX .XLSX Select to create the Automated Insight Report (AIR) wit…" at bounding box center [456, 220] width 913 height 441
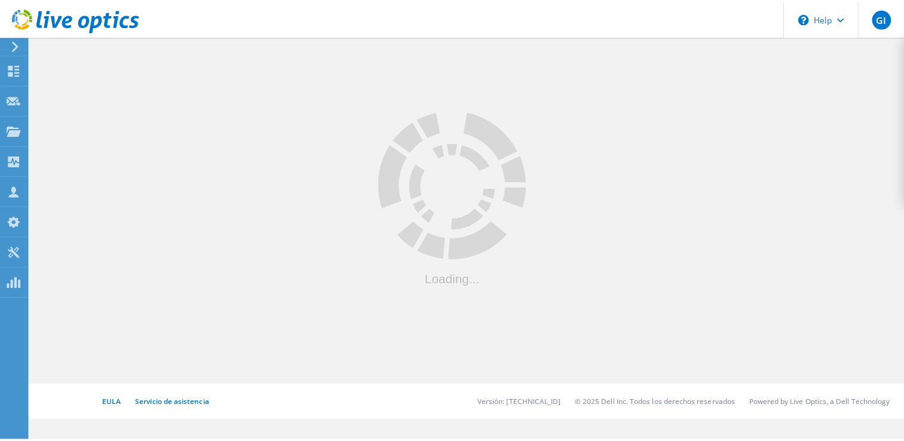
scroll to position [161, 0]
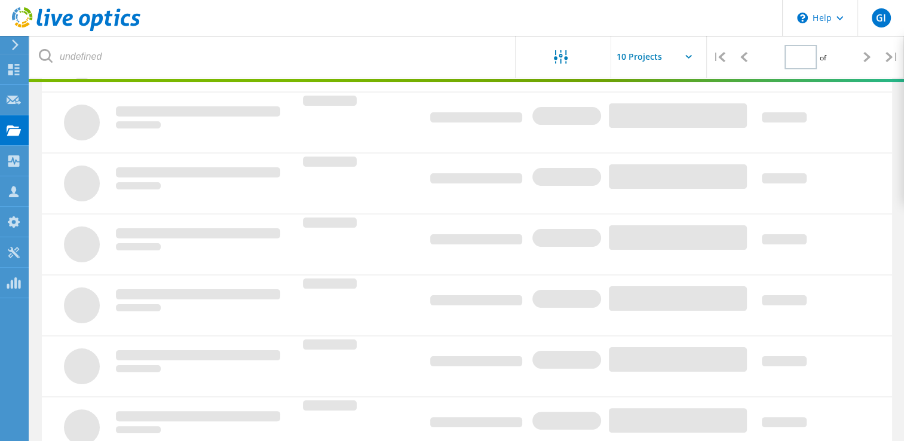
type input "2"
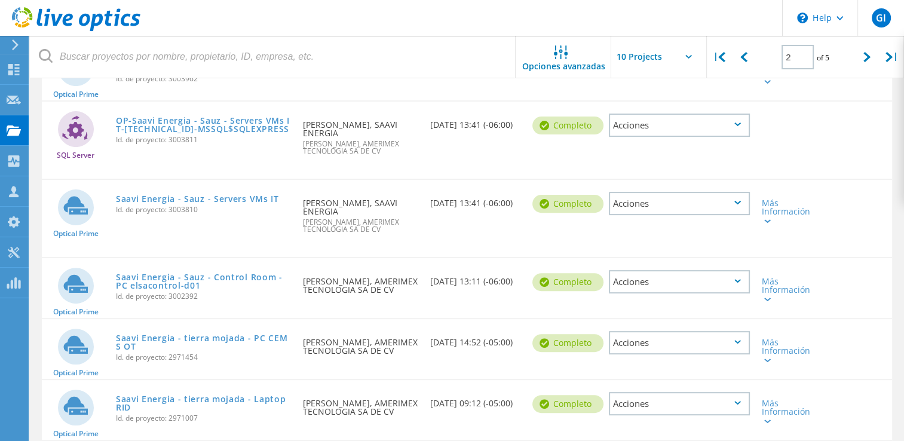
scroll to position [364, 0]
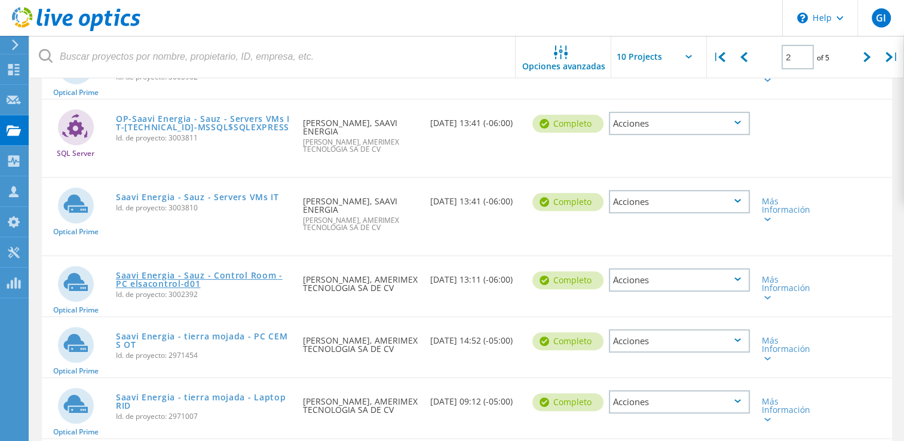
click at [194, 271] on link "Saavi Energia - Sauz - Control Room - PC elsacontrol-d01" at bounding box center [203, 279] width 175 height 17
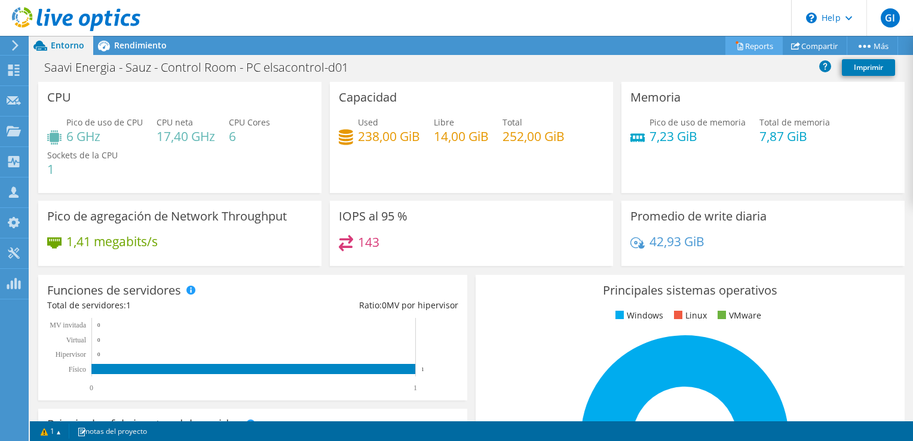
click at [758, 51] on link "Reports" at bounding box center [753, 45] width 57 height 19
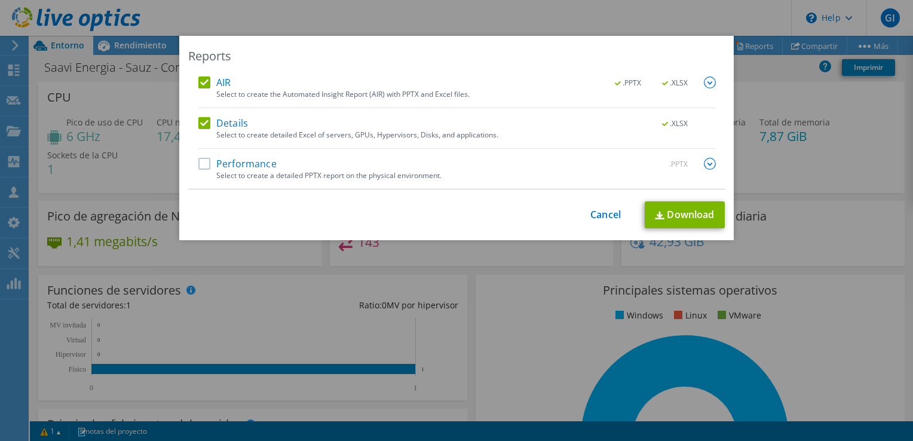
click at [202, 163] on label "Performance" at bounding box center [237, 164] width 78 height 12
click at [0, 0] on input "Performance" at bounding box center [0, 0] width 0 height 0
click at [674, 212] on link "Download" at bounding box center [684, 214] width 80 height 27
click at [321, 18] on div "Reports AIR .PPTX .XLSX Select to create the Automated Insight Report (AIR) wit…" at bounding box center [456, 220] width 913 height 441
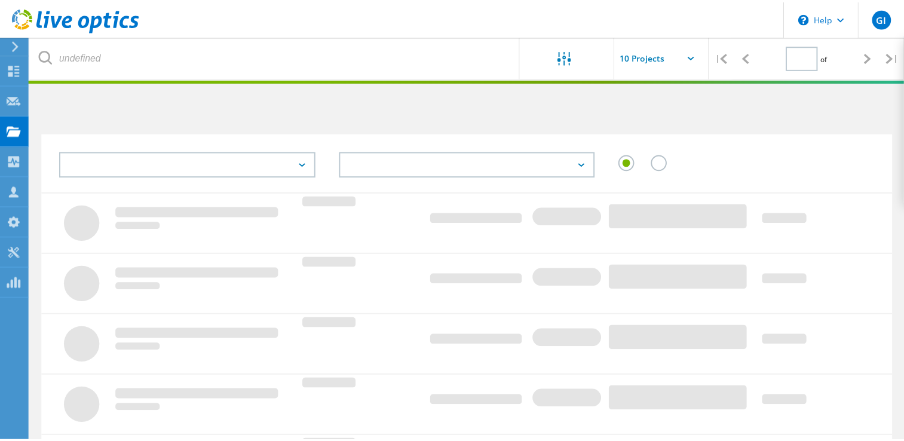
scroll to position [364, 0]
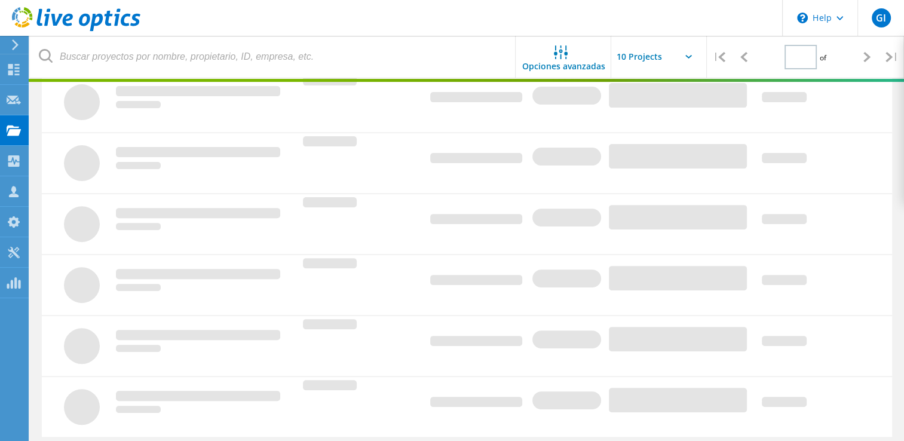
type input "2"
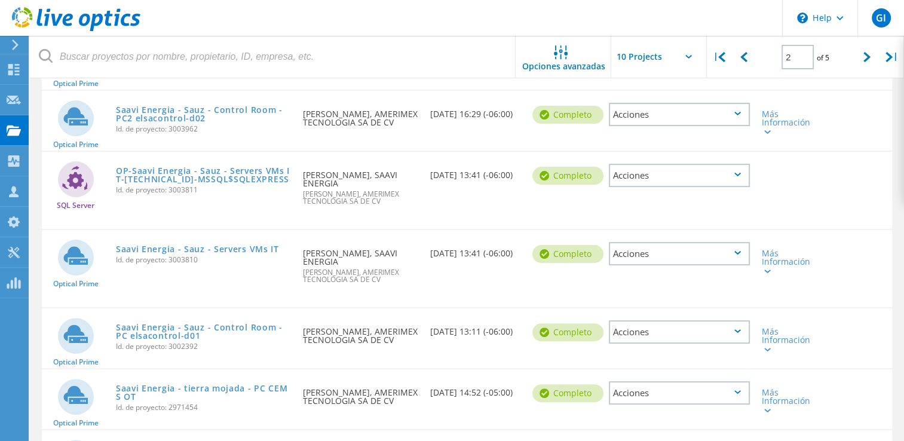
scroll to position [311, 0]
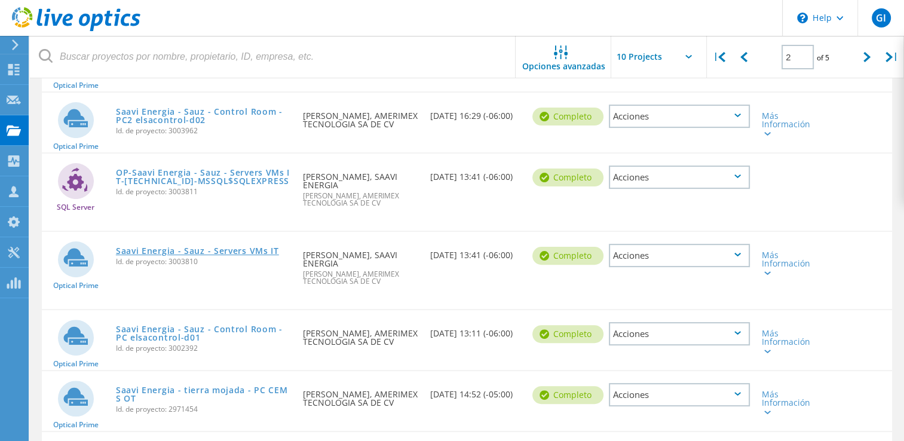
click at [238, 247] on link "Saavi Energia - Sauz - Servers VMs IT" at bounding box center [197, 251] width 163 height 8
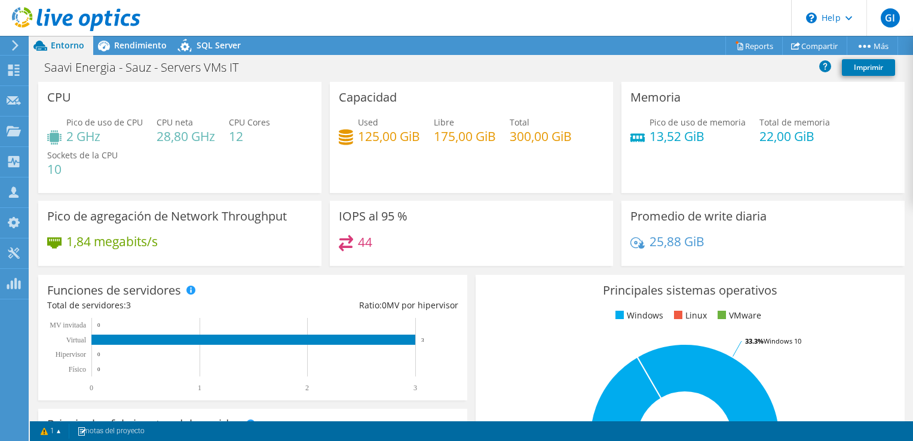
click at [819, 174] on div "Memoria Pico de uso de memoria 13,52 GiB Total de memoria 22,00 GiB" at bounding box center [762, 137] width 283 height 111
click at [153, 39] on span "Rendimiento" at bounding box center [140, 44] width 53 height 11
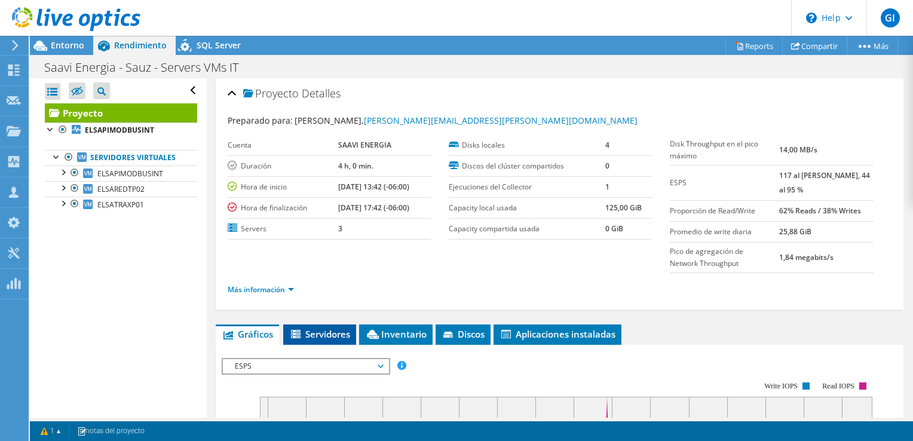
click at [325, 328] on span "Servidores" at bounding box center [319, 334] width 61 height 12
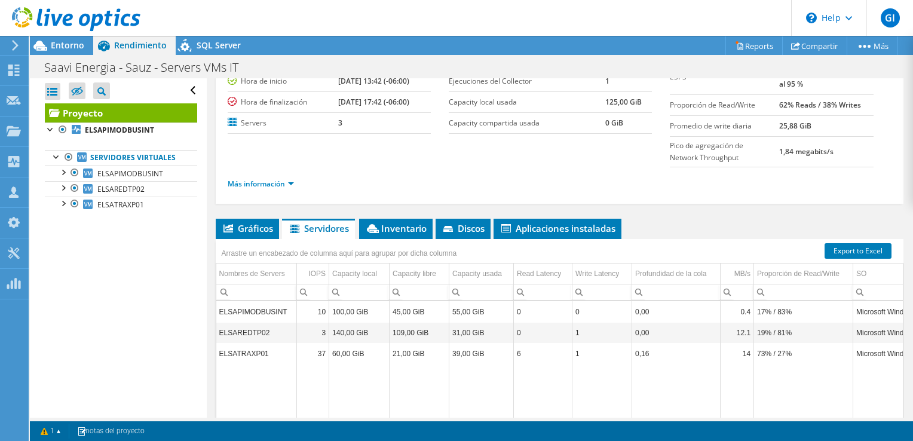
scroll to position [110, 0]
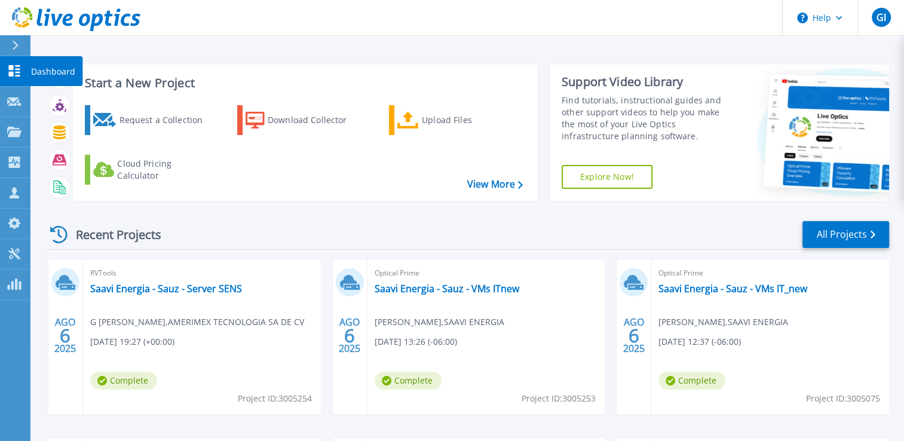
click at [23, 68] on link "Dashboard Dashboard" at bounding box center [15, 71] width 30 height 30
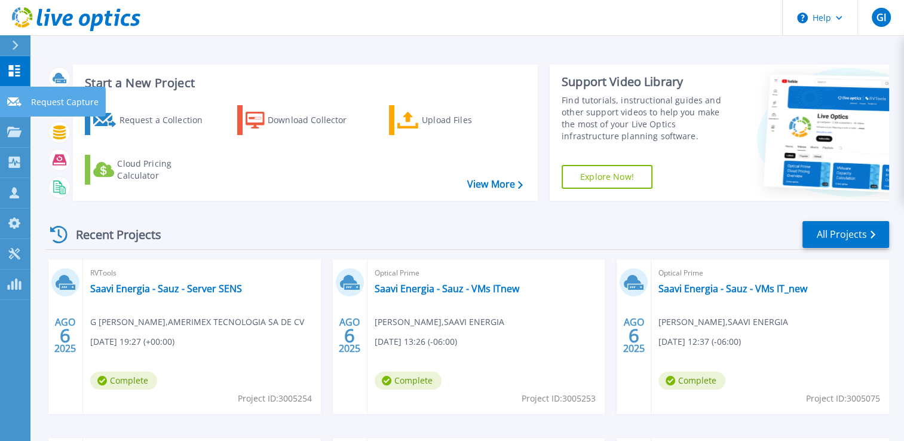
click at [11, 107] on link "Request Capture Request Capture" at bounding box center [15, 102] width 30 height 30
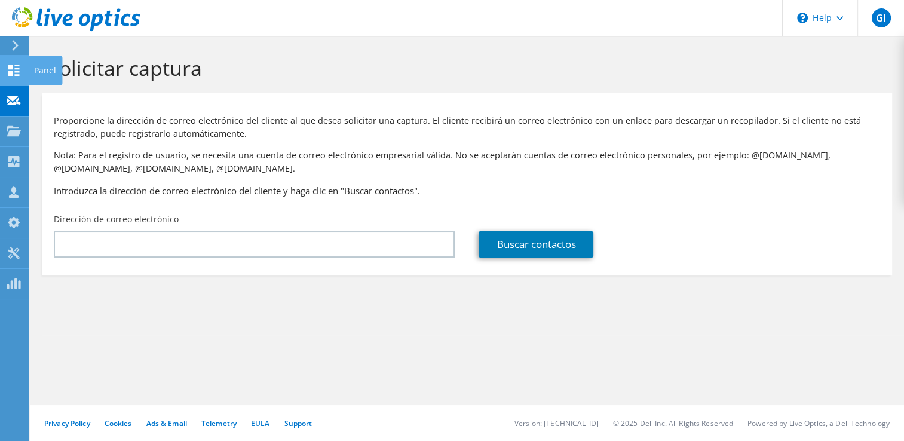
click at [8, 67] on icon at bounding box center [14, 69] width 14 height 11
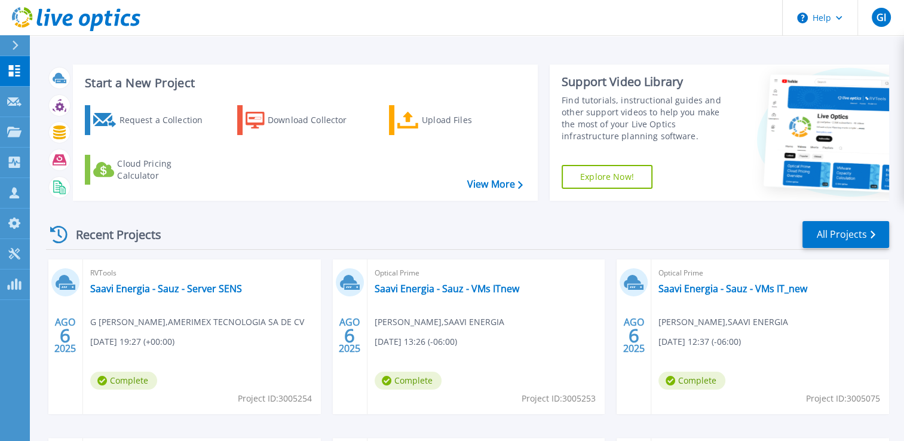
click at [14, 43] on icon at bounding box center [16, 46] width 6 height 10
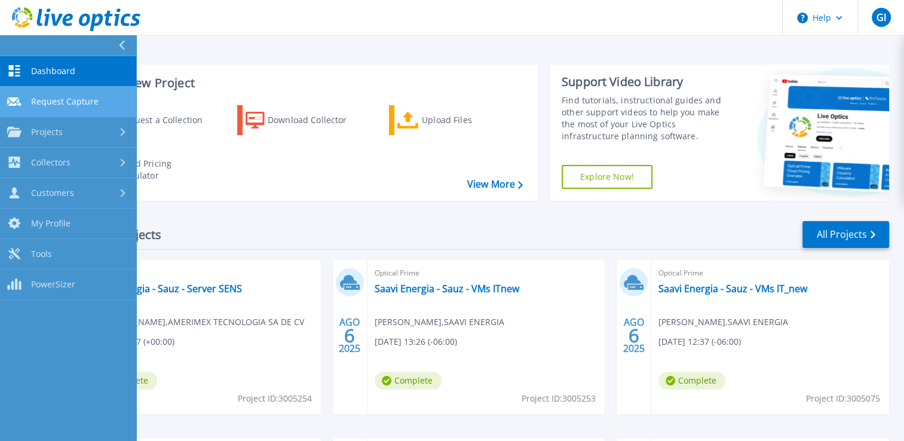
click at [44, 97] on span "Request Capture" at bounding box center [64, 101] width 67 height 11
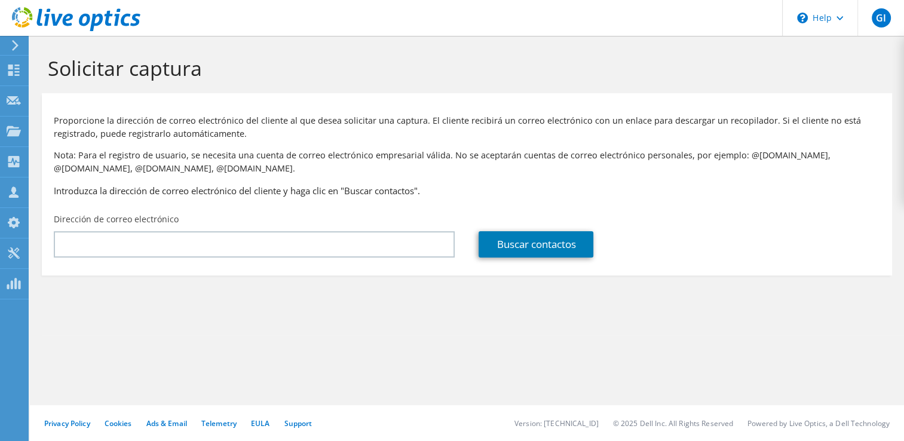
click at [49, 131] on div "Proporcione la dirección de correo electrónico del cliente al que desea solicit…" at bounding box center [467, 153] width 850 height 108
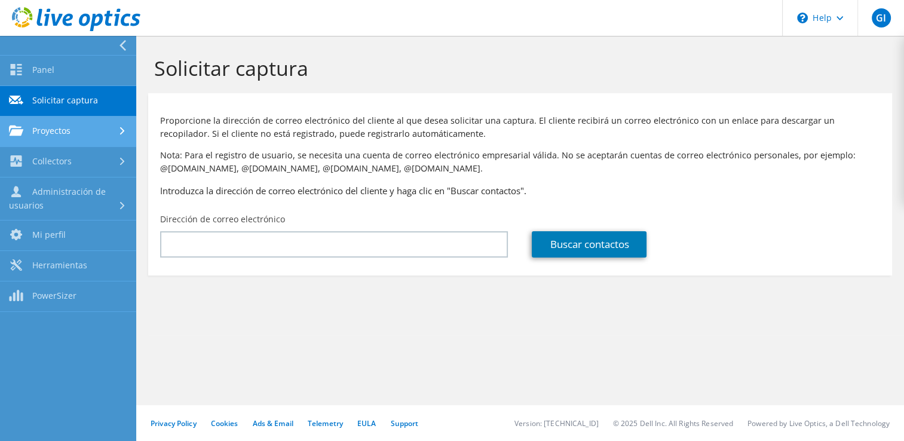
click at [66, 136] on link "Proyectos" at bounding box center [68, 131] width 136 height 30
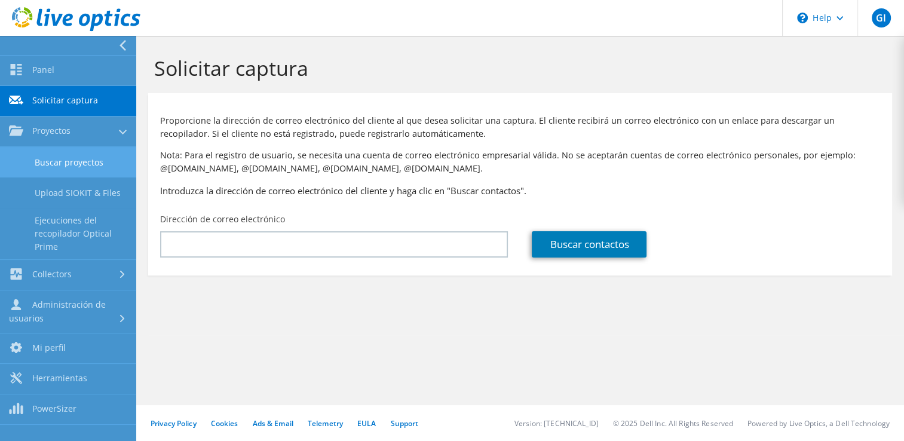
click at [91, 156] on link "Buscar proyectos" at bounding box center [68, 162] width 136 height 30
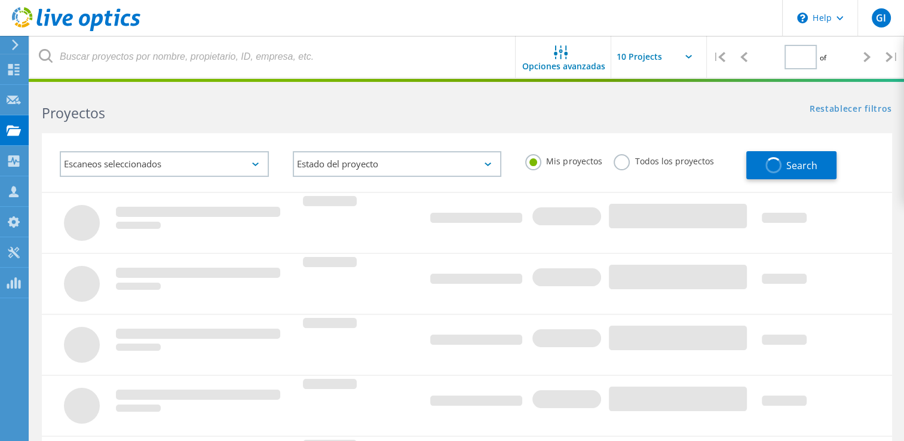
type input "1"
